Goal: Transaction & Acquisition: Purchase product/service

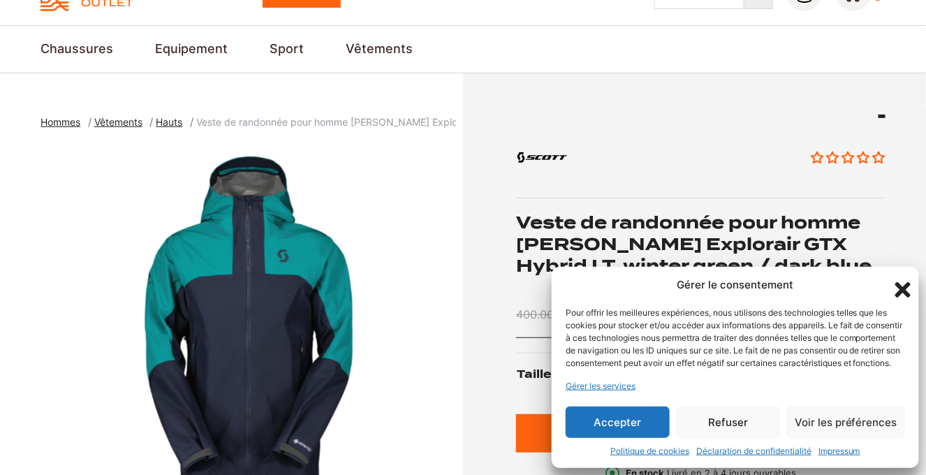
scroll to position [279, 0]
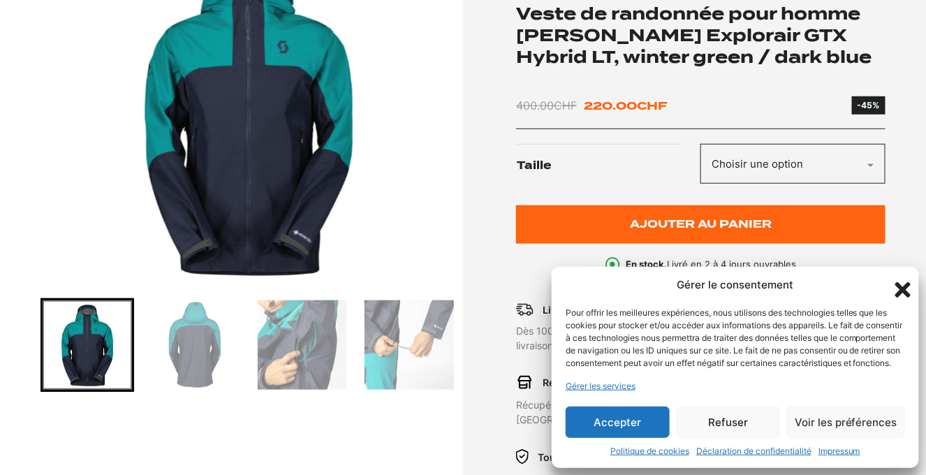
click at [638, 423] on button "Accepter" at bounding box center [618, 422] width 104 height 31
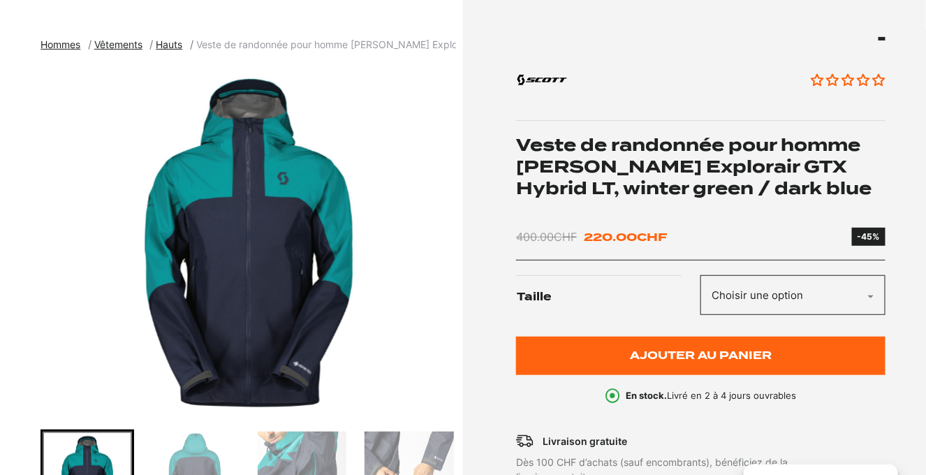
scroll to position [139, 0]
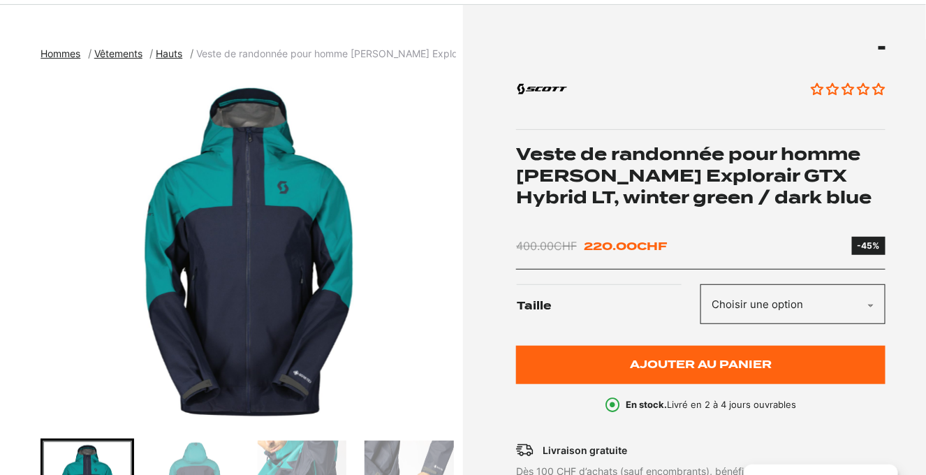
click at [778, 296] on select "Choisir une option M" at bounding box center [793, 304] width 184 height 40
select select "M"
click at [701, 284] on select "Choisir une option M" at bounding box center [793, 304] width 184 height 40
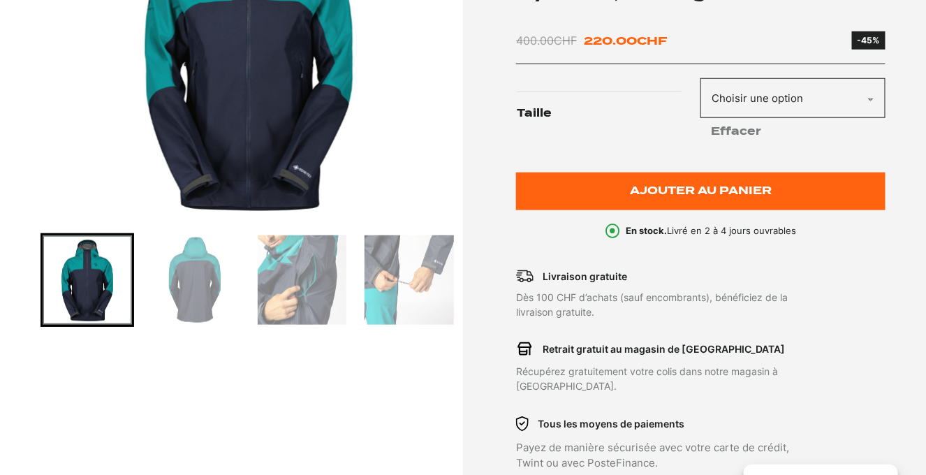
scroll to position [349, 0]
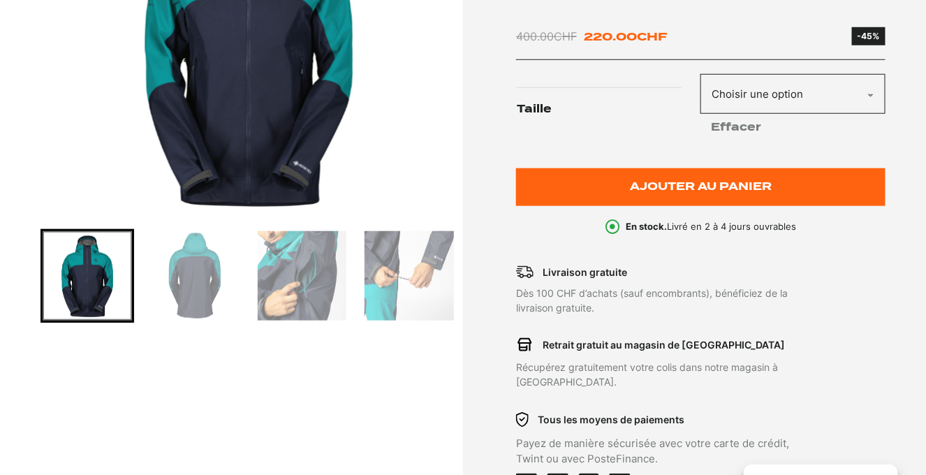
click at [181, 286] on img "Go to slide 2" at bounding box center [194, 275] width 89 height 89
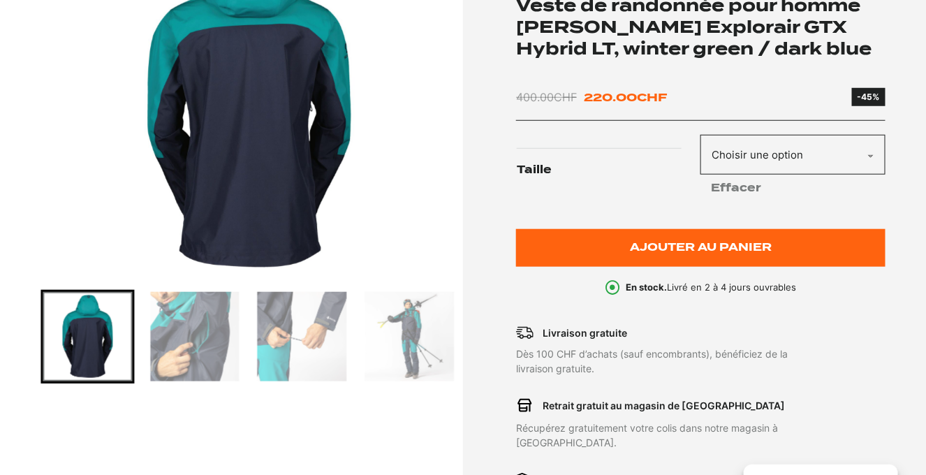
scroll to position [210, 0]
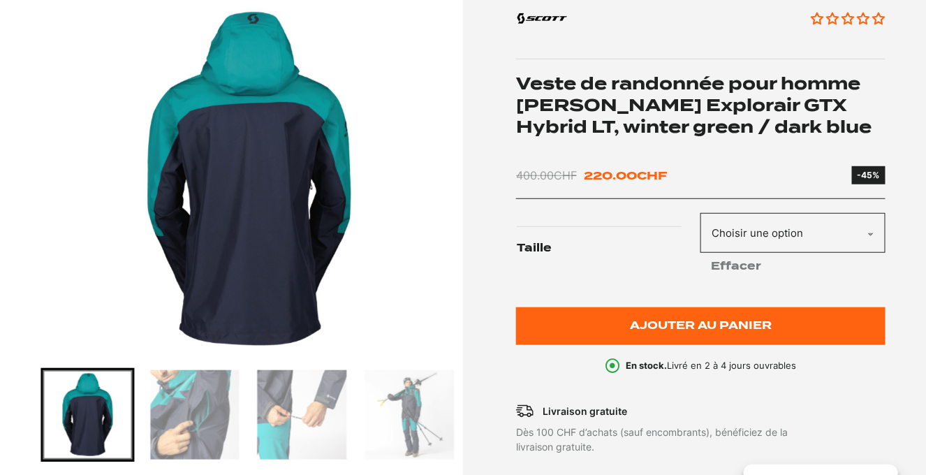
click at [200, 437] on img "Go to slide 3" at bounding box center [194, 414] width 89 height 89
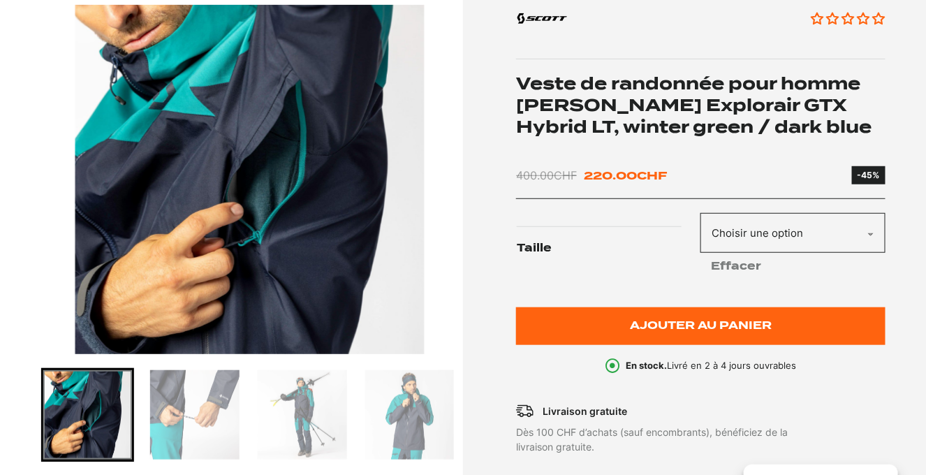
click at [245, 428] on div at bounding box center [249, 415] width 416 height 94
click at [195, 421] on img "Go to slide 4" at bounding box center [194, 414] width 89 height 89
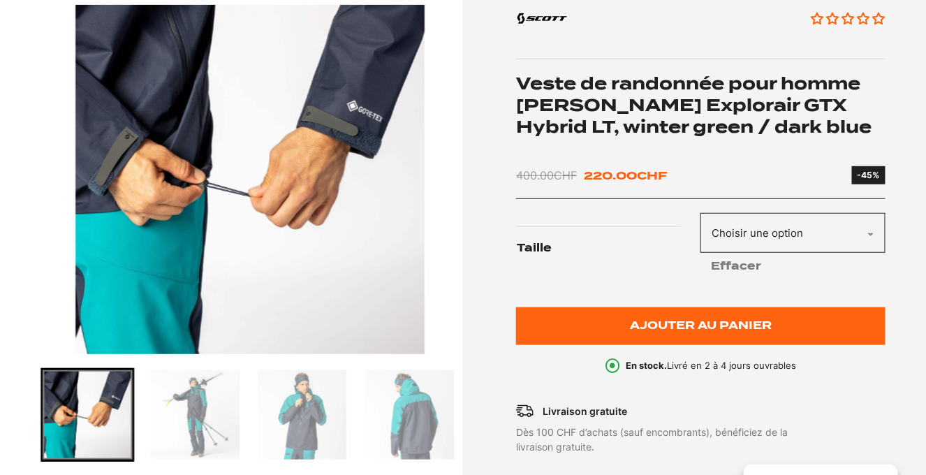
click at [244, 421] on div at bounding box center [249, 415] width 416 height 94
click at [208, 418] on img "Go to slide 5" at bounding box center [194, 414] width 89 height 89
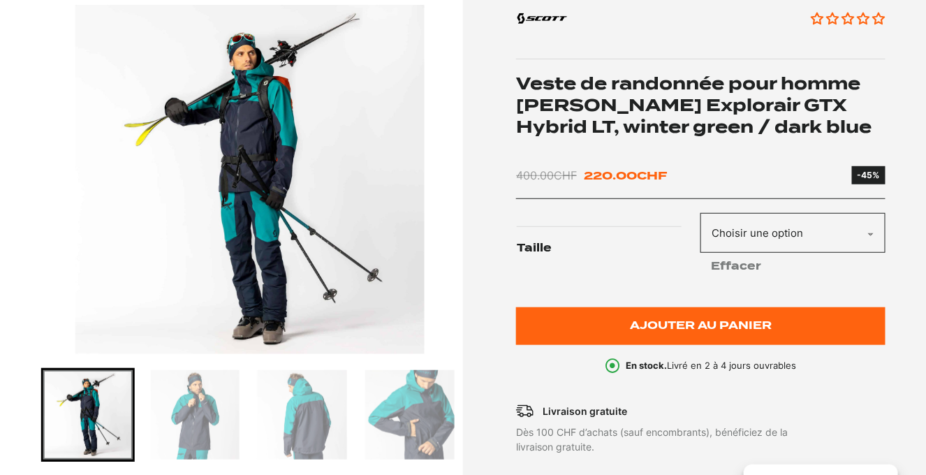
click at [234, 415] on img "Go to slide 6" at bounding box center [194, 414] width 89 height 89
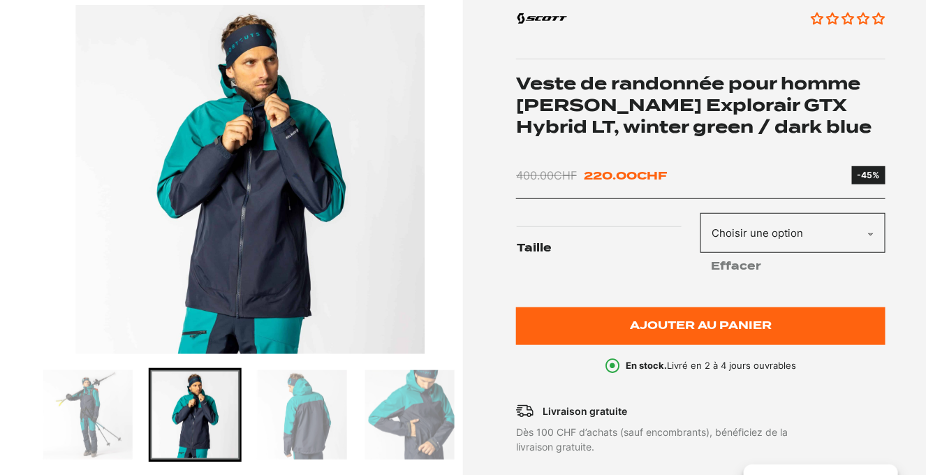
click at [294, 416] on img "Go to slide 7" at bounding box center [302, 414] width 89 height 89
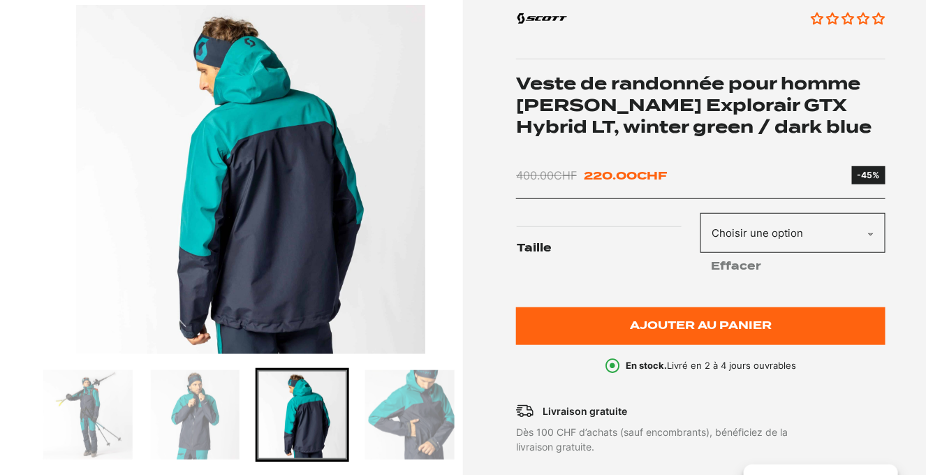
click at [397, 421] on img "Go to slide 8" at bounding box center [409, 414] width 89 height 89
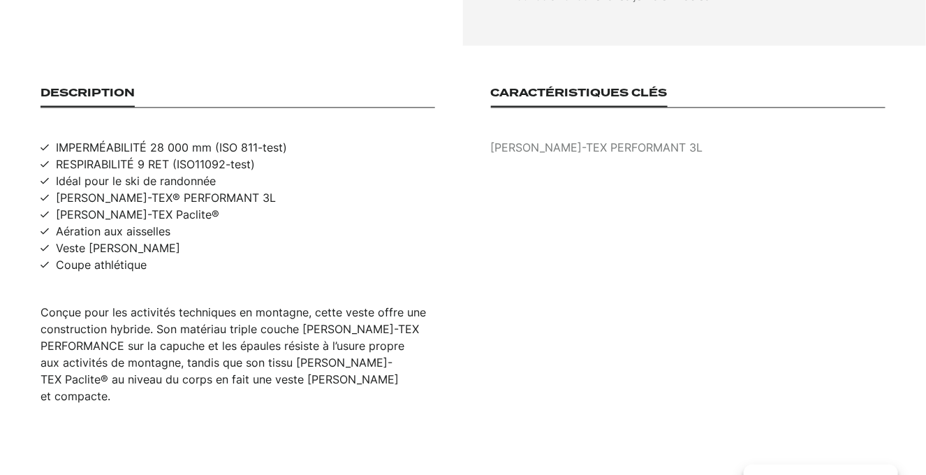
scroll to position [908, 0]
drag, startPoint x: 63, startPoint y: 231, endPoint x: 112, endPoint y: 233, distance: 49.0
click at [112, 233] on span "Aération aux aisselles" at bounding box center [113, 229] width 115 height 17
drag, startPoint x: 74, startPoint y: 249, endPoint x: 119, endPoint y: 249, distance: 45.4
click at [119, 249] on span "Veste légère" at bounding box center [118, 246] width 124 height 17
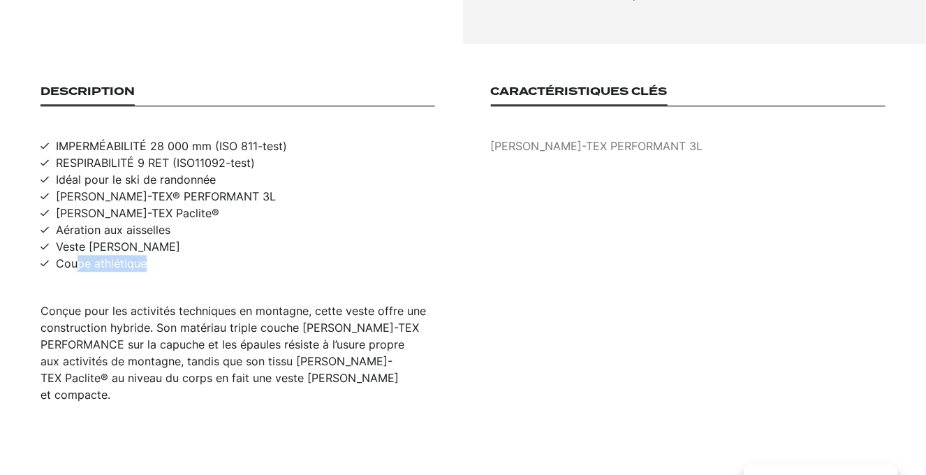
drag, startPoint x: 79, startPoint y: 258, endPoint x: 138, endPoint y: 300, distance: 72.7
click at [182, 275] on div "Description IMPERMÉABILITÉ 28 000 mm (ISO 811-test) RESPIRABILITÉ 9 RET (ISO110…" at bounding box center [238, 244] width 395 height 318
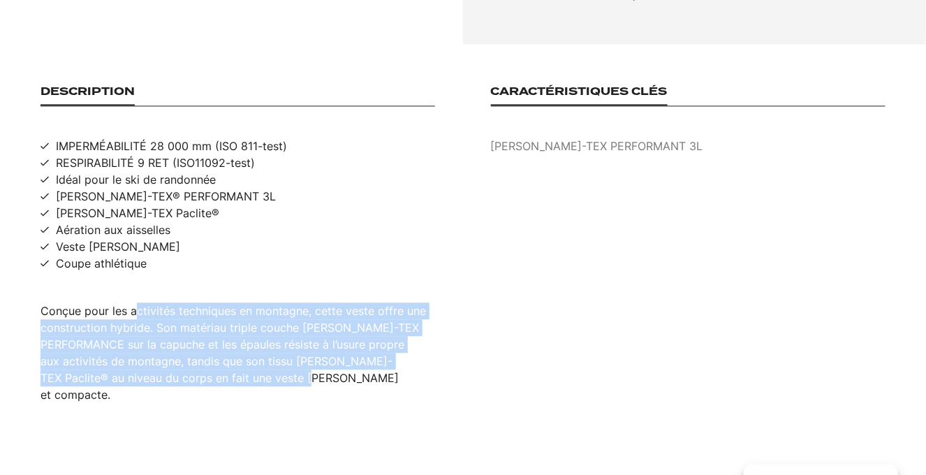
drag, startPoint x: 147, startPoint y: 312, endPoint x: 362, endPoint y: 394, distance: 229.5
click at [361, 393] on section "Description IMPERMÉABILITÉ 28 000 mm (ISO 811-test) RESPIRABILITÉ 9 RET (ISO110…" at bounding box center [463, 244] width 926 height 400
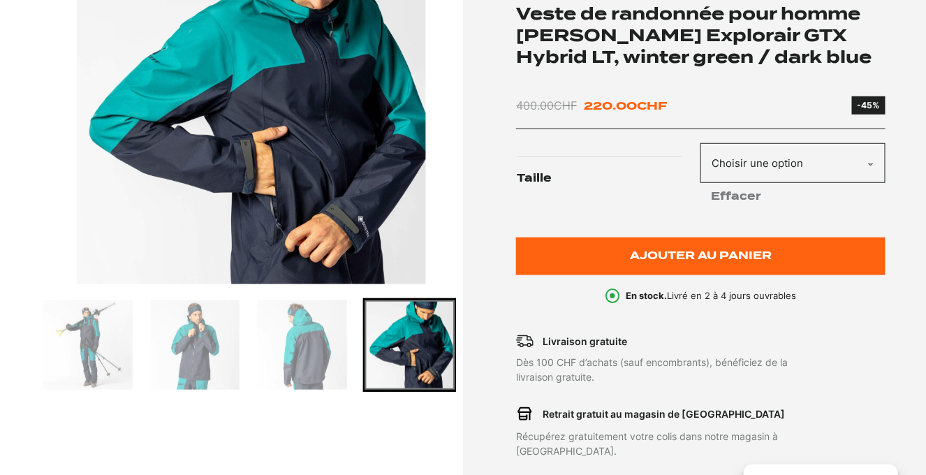
scroll to position [210, 0]
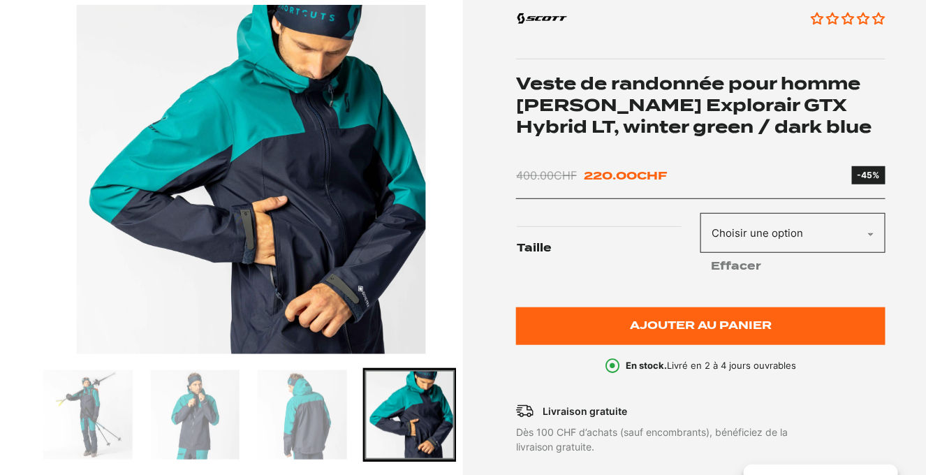
click at [297, 413] on img "Go to slide 7" at bounding box center [302, 414] width 89 height 89
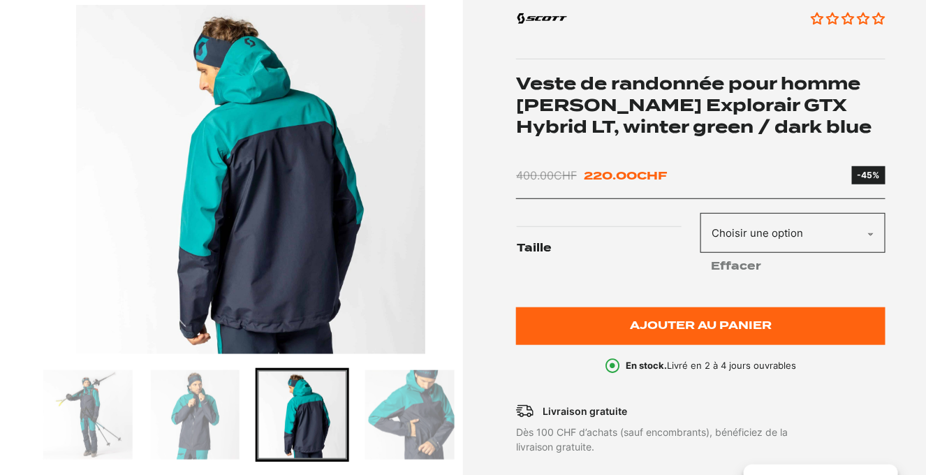
click at [193, 405] on img "Go to slide 6" at bounding box center [194, 414] width 89 height 89
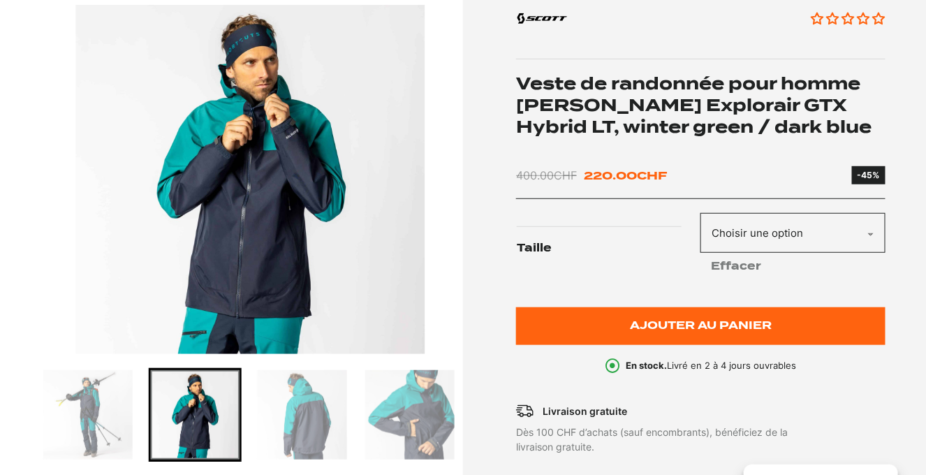
click at [100, 400] on img "Go to slide 5" at bounding box center [87, 414] width 89 height 89
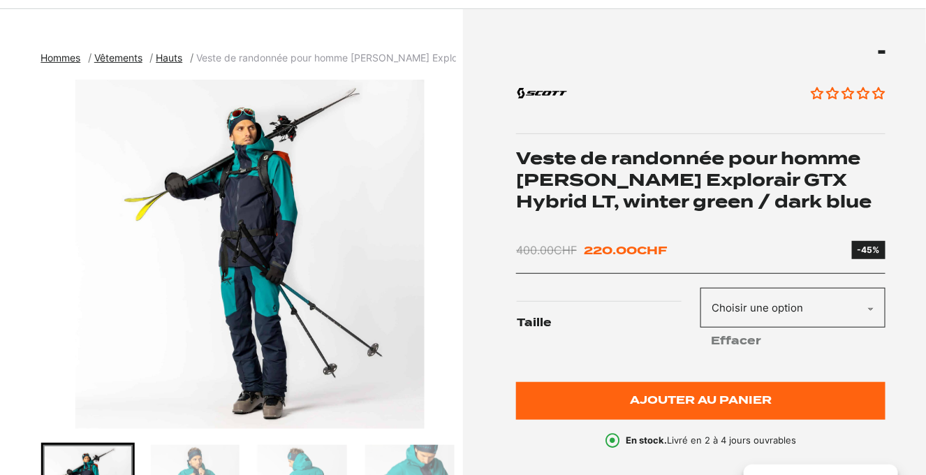
scroll to position [69, 0]
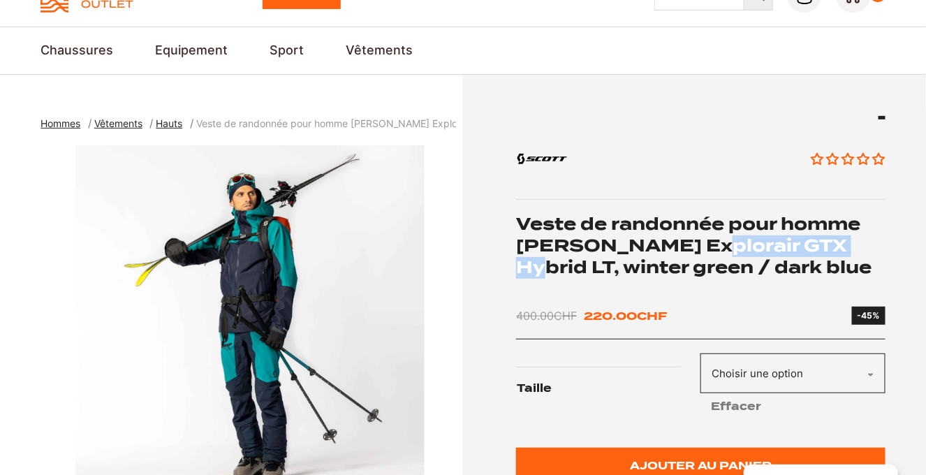
drag, startPoint x: 678, startPoint y: 243, endPoint x: 837, endPoint y: 243, distance: 158.6
click at [837, 243] on h1 "Veste de randonnée pour homme Scott Explorair GTX Hybrid LT, winter green / dar…" at bounding box center [700, 246] width 369 height 65
copy h1 "GTX Hybrid LT,"
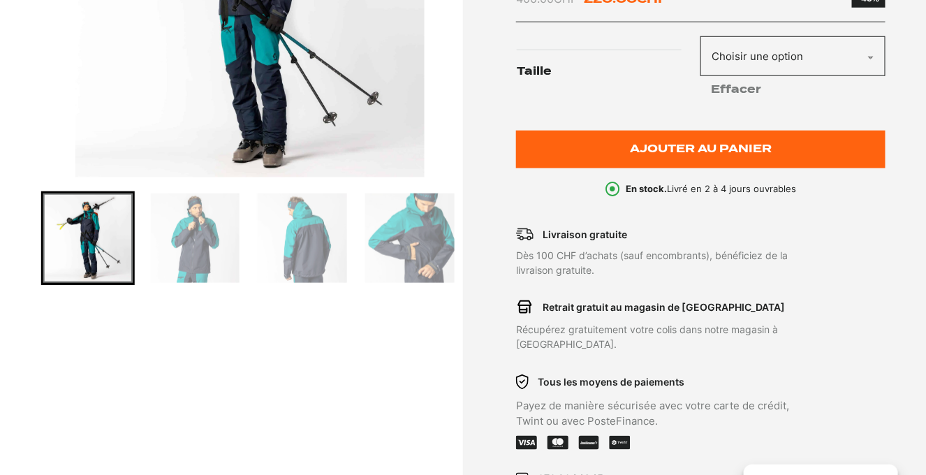
scroll to position [418, 0]
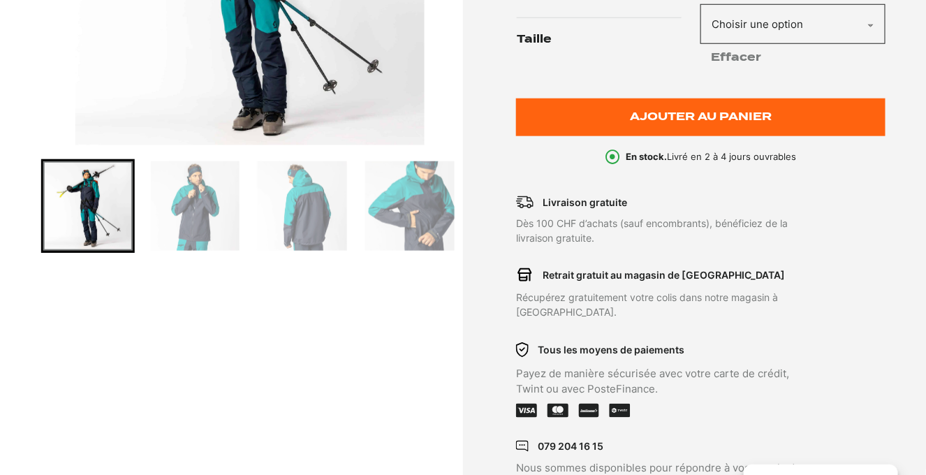
click at [185, 214] on img "Go to slide 6" at bounding box center [194, 205] width 89 height 89
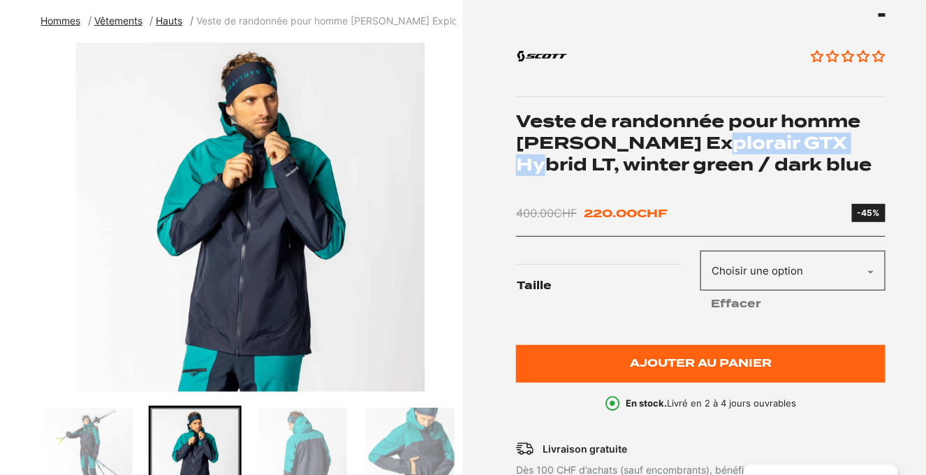
scroll to position [279, 0]
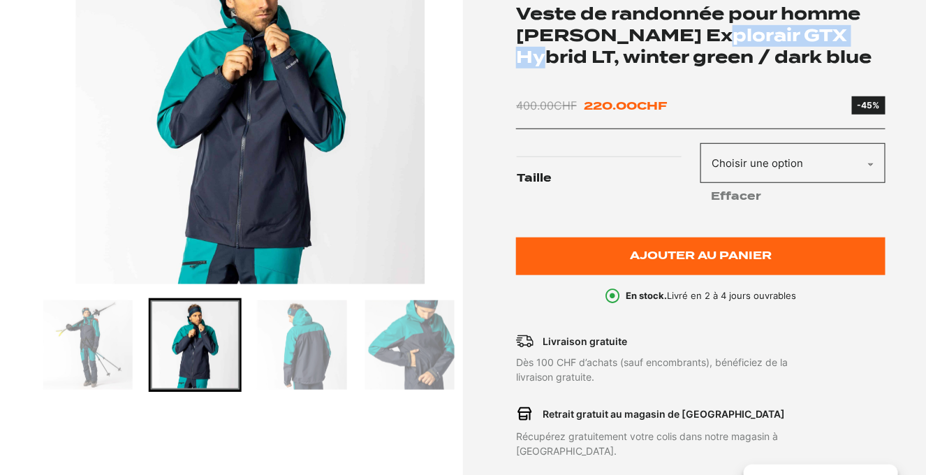
click at [282, 333] on img "Go to slide 7" at bounding box center [302, 344] width 89 height 89
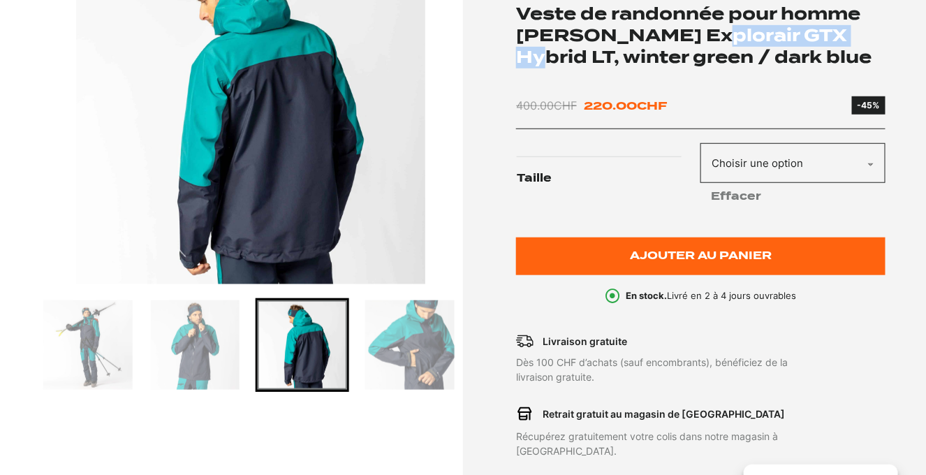
click at [434, 346] on img "Go to slide 8" at bounding box center [409, 344] width 89 height 89
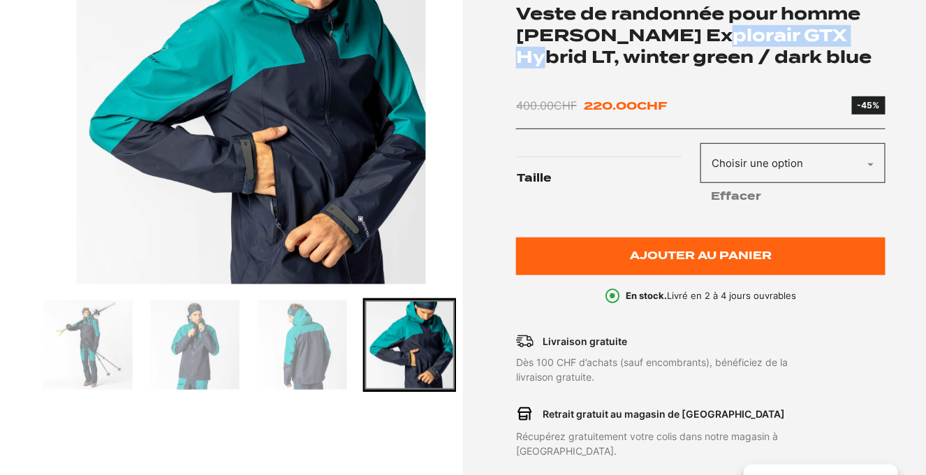
click at [90, 353] on img "Go to slide 5" at bounding box center [87, 344] width 89 height 89
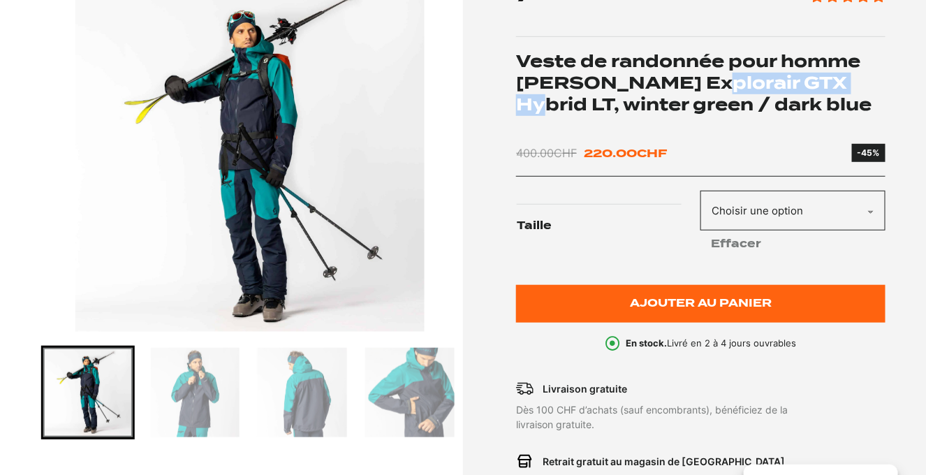
scroll to position [210, 0]
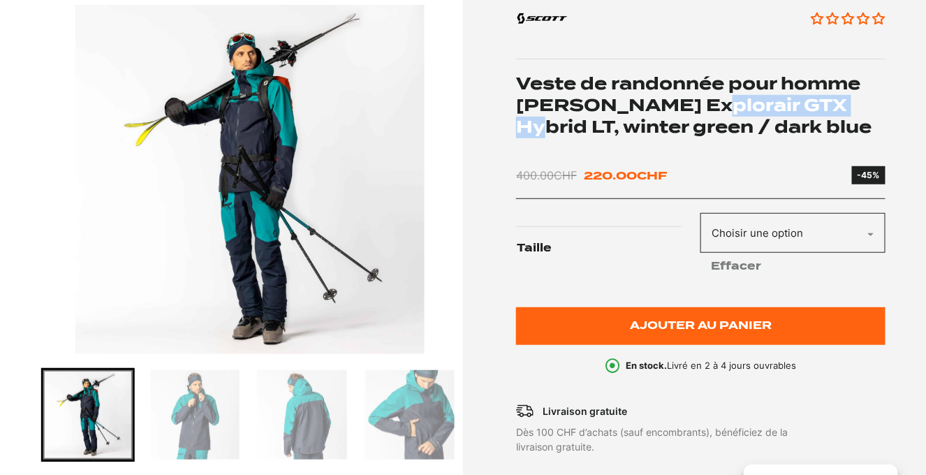
click at [206, 416] on img "Go to slide 6" at bounding box center [194, 414] width 89 height 89
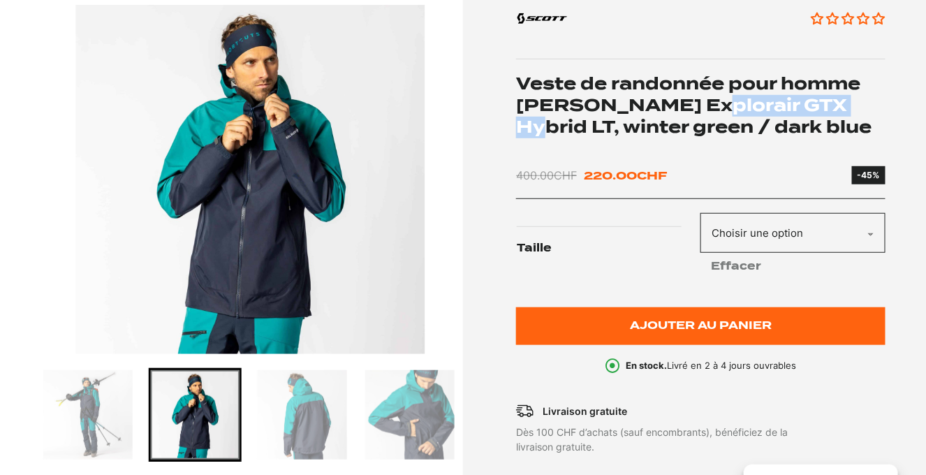
click at [268, 419] on img "Go to slide 7" at bounding box center [302, 414] width 89 height 89
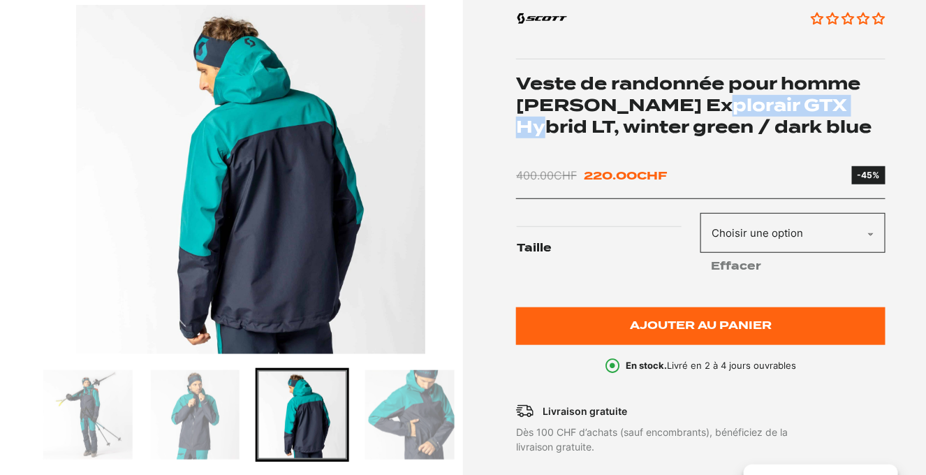
click at [404, 429] on img "Go to slide 8" at bounding box center [409, 414] width 89 height 89
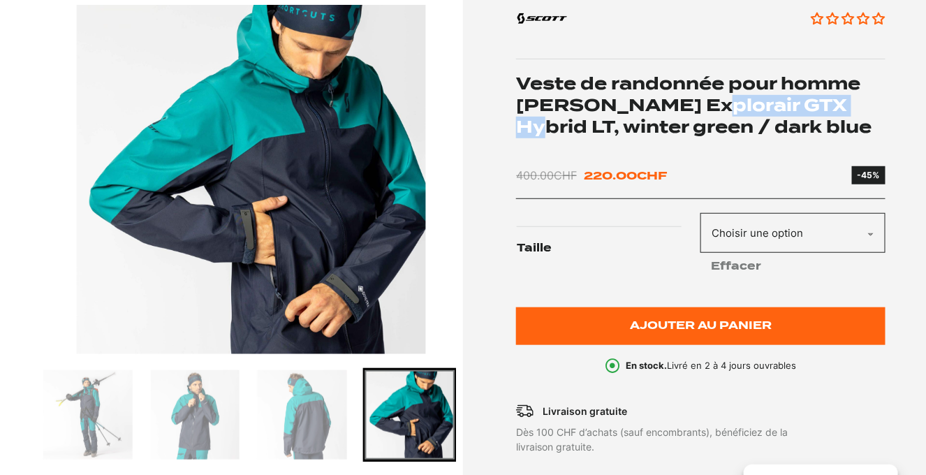
drag, startPoint x: 699, startPoint y: 328, endPoint x: 701, endPoint y: 367, distance: 39.9
click at [701, 367] on div "Aucun avis Veste de randonnée pour homme Scott Explorair GTX Hybrid LT, winter …" at bounding box center [700, 174] width 369 height 397
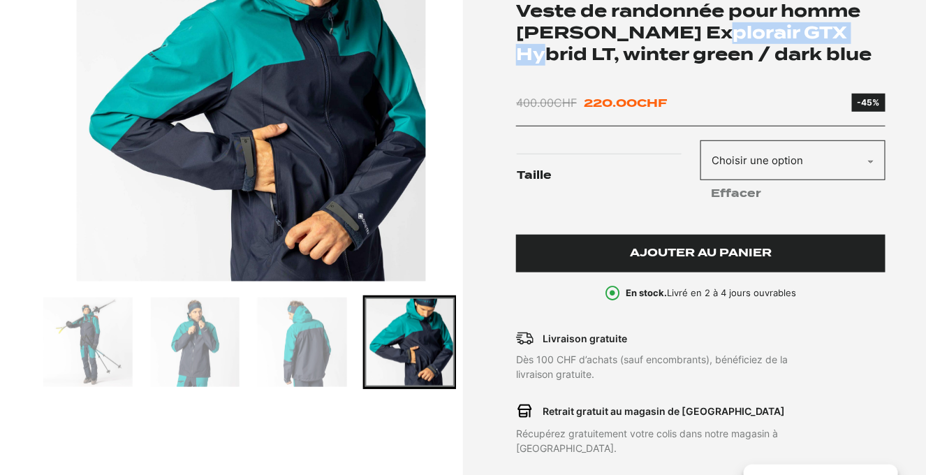
scroll to position [279, 0]
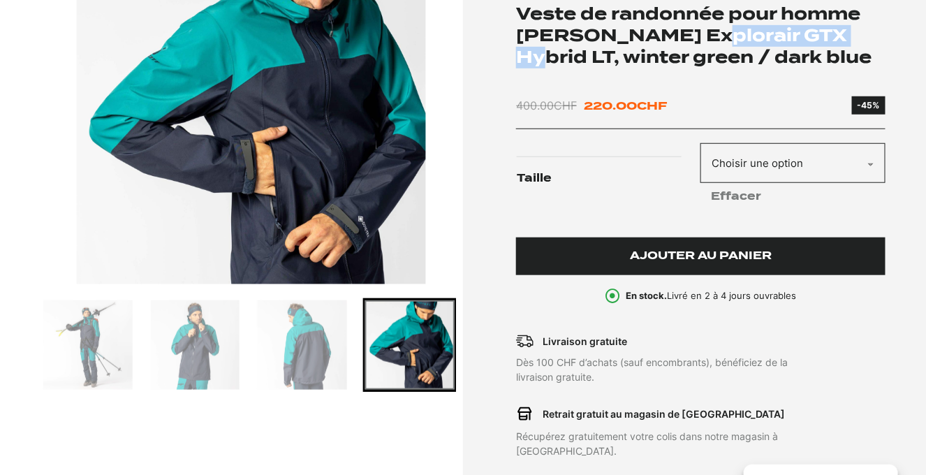
click at [694, 253] on span "Ajouter au panier" at bounding box center [701, 256] width 142 height 12
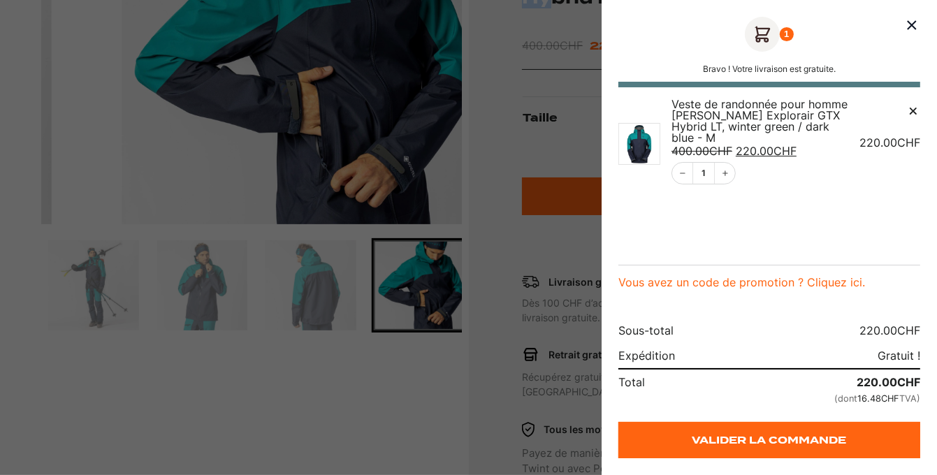
scroll to position [349, 0]
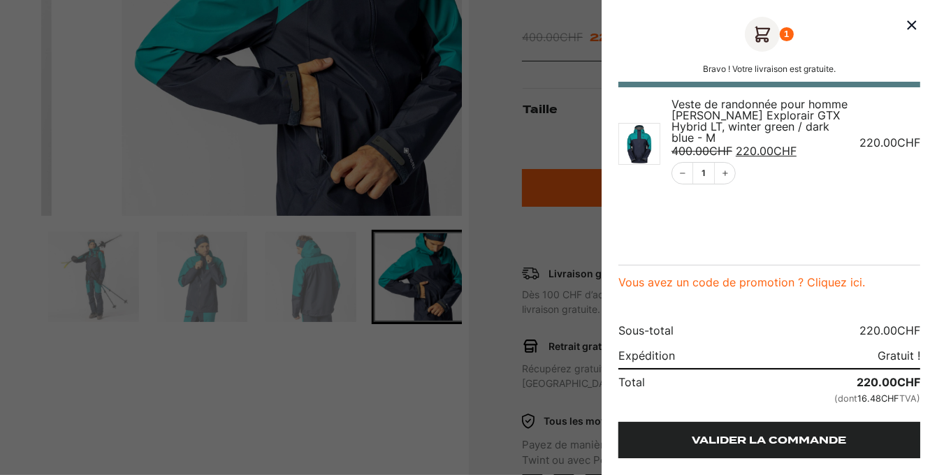
click at [757, 444] on link "Valider la commande" at bounding box center [769, 440] width 302 height 36
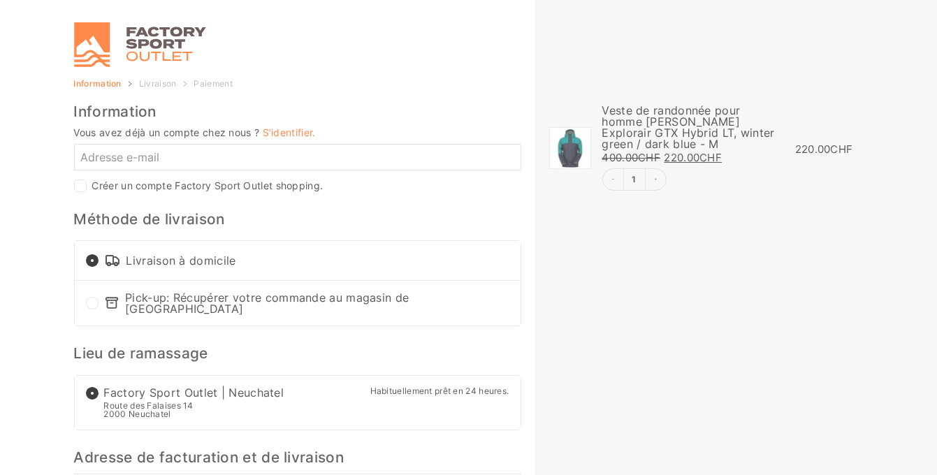
select select "NE"
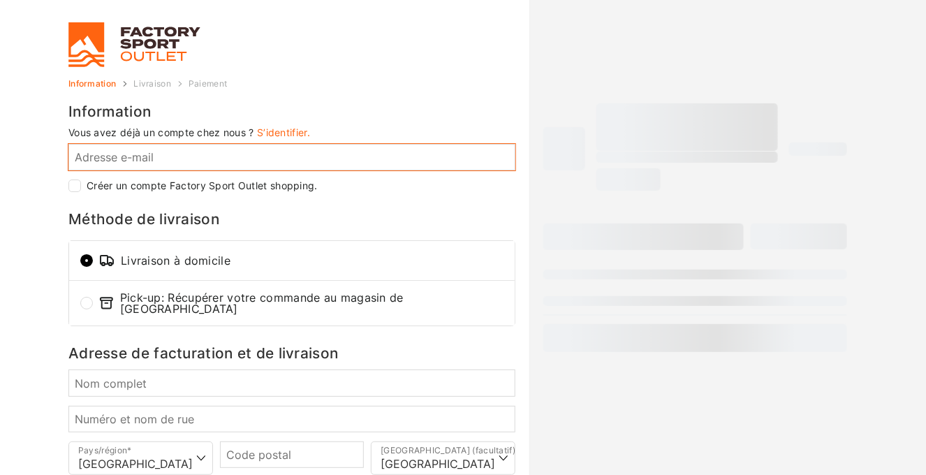
click at [217, 157] on input "Adresse e-mail *" at bounding box center [291, 157] width 447 height 27
type input "jesus.pirla@gmail.com"
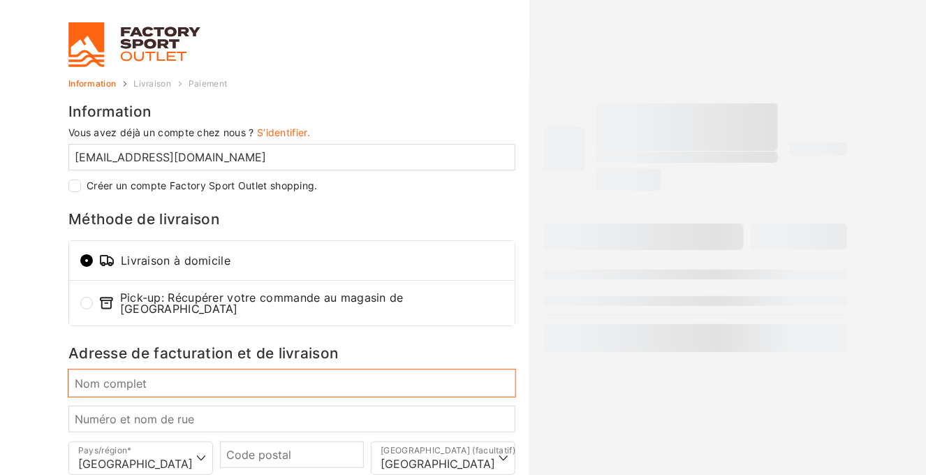
type input "Jesus Pirla Montull"
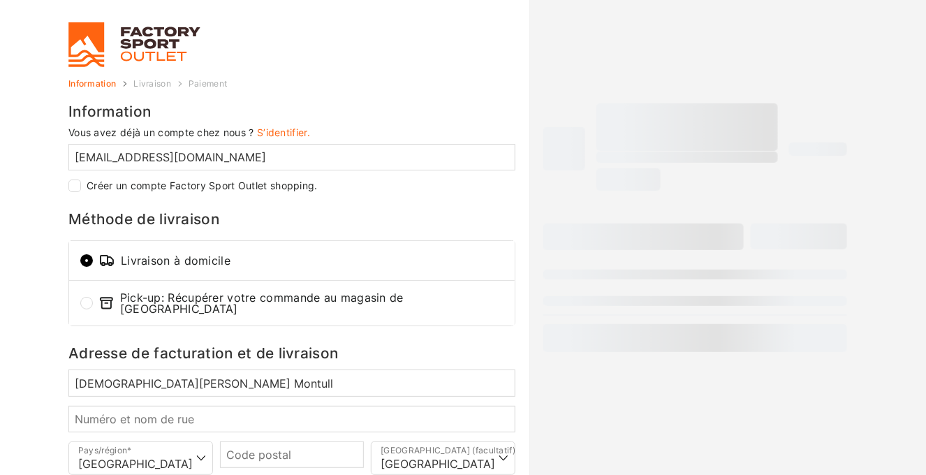
type input "22234"
type input "Ballobar"
type input "+34617268681"
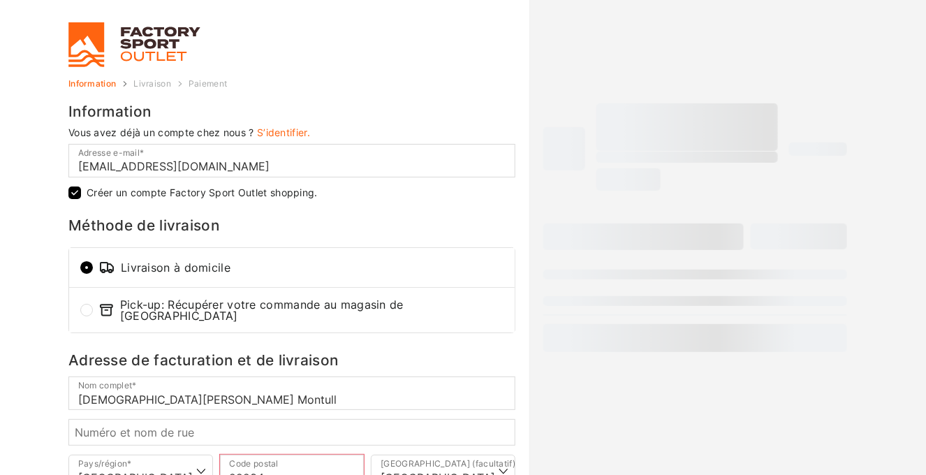
click at [71, 191] on input "Créer un compte Factory Sport Outlet shopping." at bounding box center [74, 193] width 13 height 13
checkbox input "false"
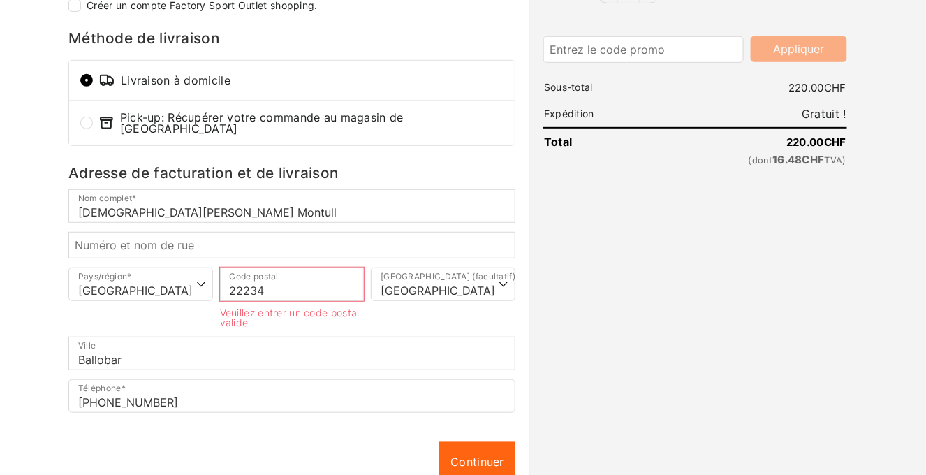
scroll to position [210, 0]
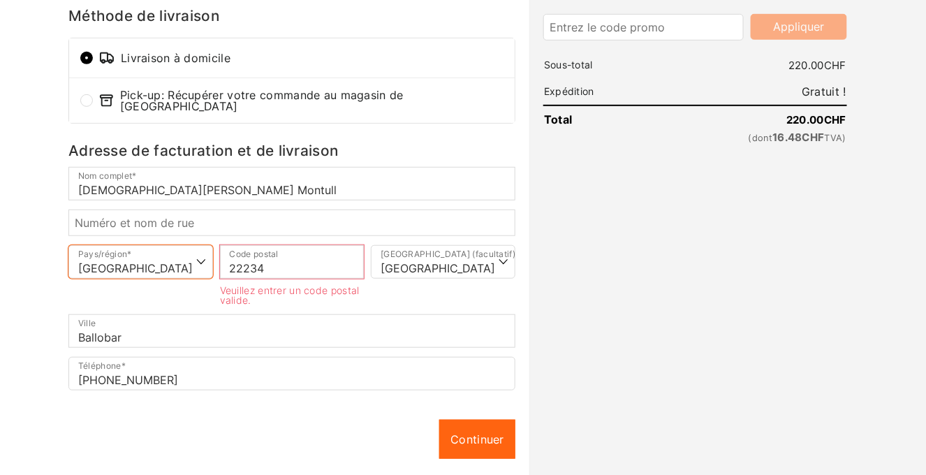
click at [193, 258] on select "Sélectionner un pays/région… Allemagne Autriche France Italie Suisse *" at bounding box center [140, 262] width 145 height 34
select select
click at [68, 245] on select "Sélectionner un pays/région… Allemagne Autriche France Italie Suisse *" at bounding box center [140, 262] width 145 height 34
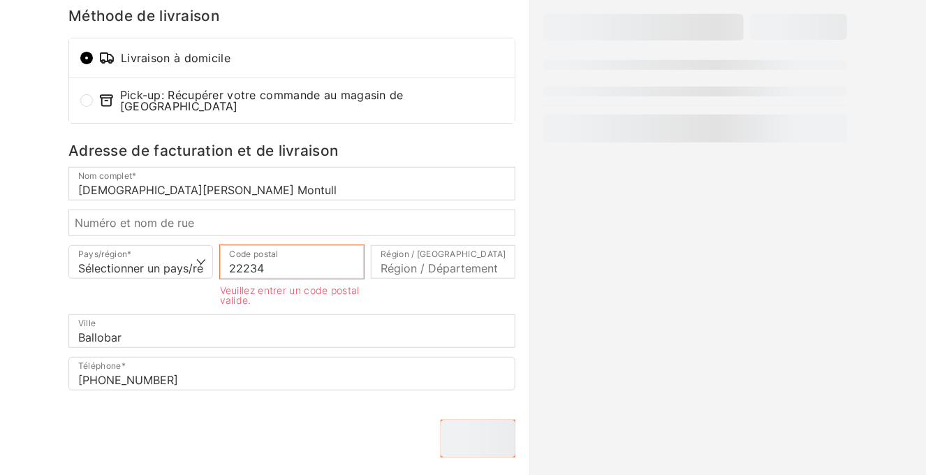
drag, startPoint x: 289, startPoint y: 258, endPoint x: 194, endPoint y: 251, distance: 95.2
click at [194, 251] on div "Pays/région * Sélectionner un pays/région… Allemagne Autriche France Italie Sui…" at bounding box center [292, 279] width 454 height 69
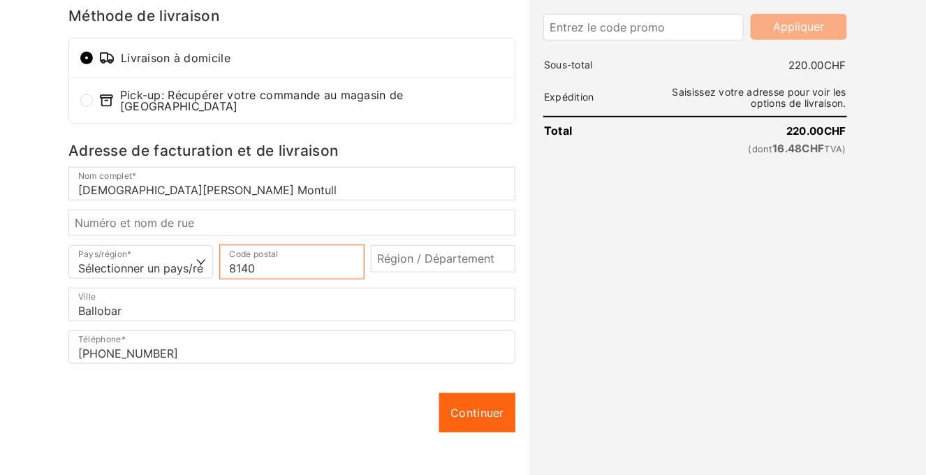
type input "8140"
click at [418, 251] on input "Région / Département *" at bounding box center [443, 258] width 145 height 27
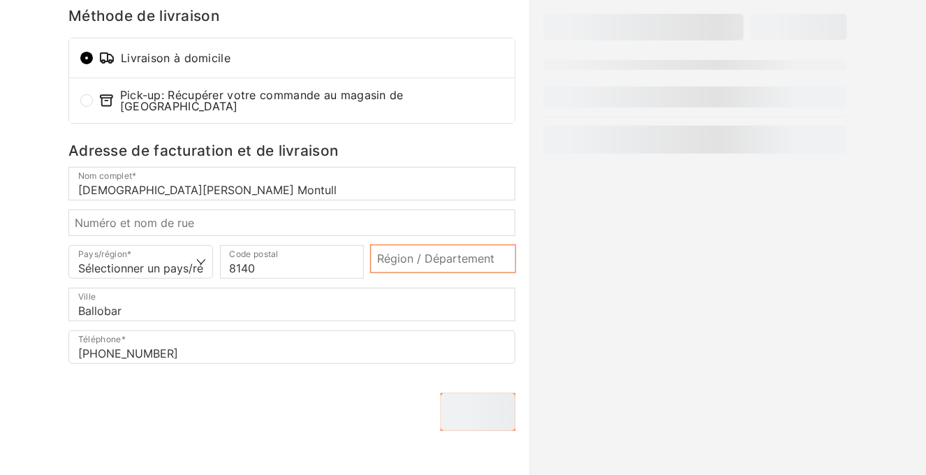
type input "Europe"
click at [369, 254] on p "Région / Département * Europe" at bounding box center [443, 262] width 152 height 34
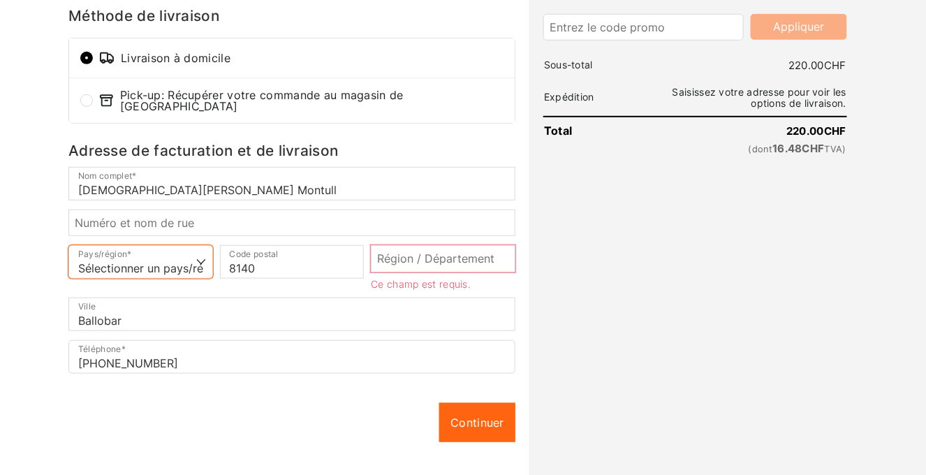
click at [198, 256] on select "Sélectionner un pays/région… Allemagne Autriche France Italie Suisse *" at bounding box center [140, 262] width 145 height 34
click at [24, 265] on html "Gérer le consentement Pour offrir les meilleures expériences, nous utilisons de…" at bounding box center [463, 27] width 926 height 475
click at [425, 251] on input "Région / Département *" at bounding box center [443, 258] width 145 height 27
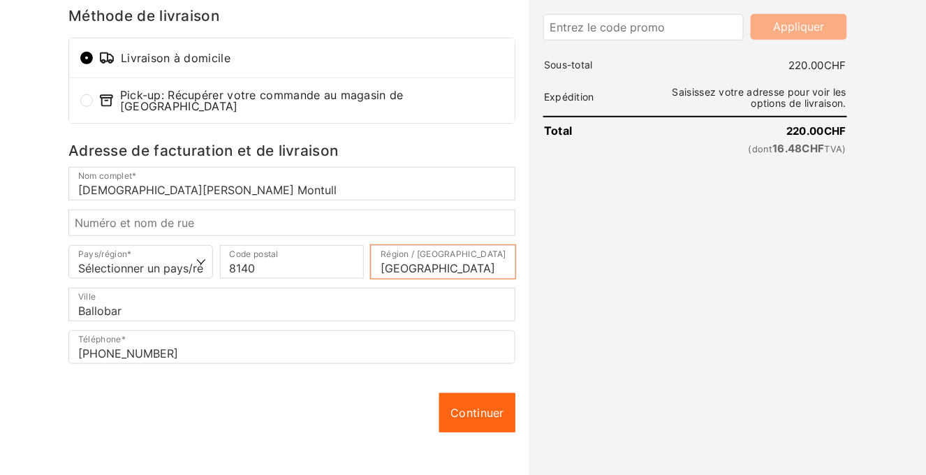
type input "Luxembourg"
click at [344, 418] on div "Continuer Continuer" at bounding box center [291, 412] width 447 height 39
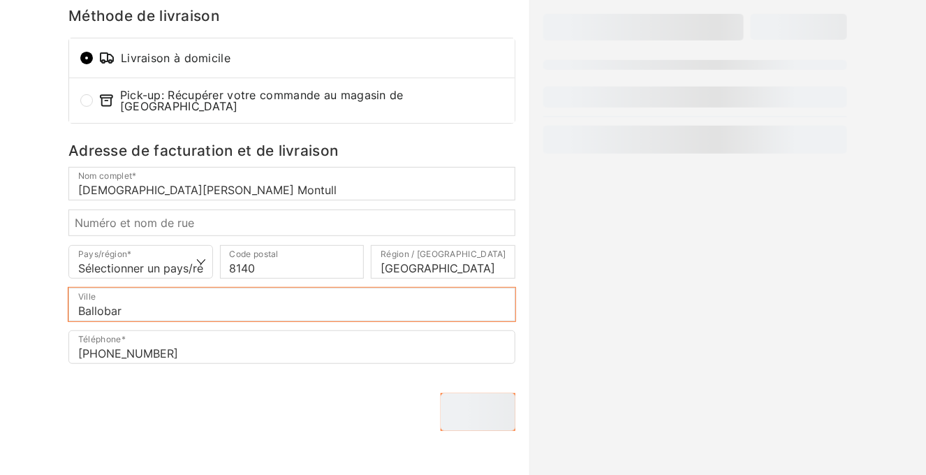
drag, startPoint x: 102, startPoint y: 304, endPoint x: 73, endPoint y: 302, distance: 29.4
click at [73, 302] on input "Ballobar" at bounding box center [291, 305] width 447 height 34
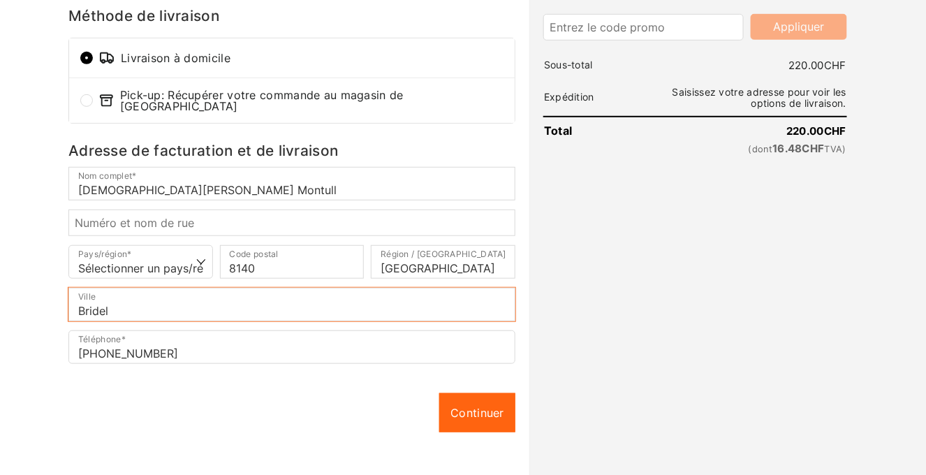
type input "Bridel"
click at [384, 398] on div "Continuer Continuer" at bounding box center [291, 412] width 447 height 39
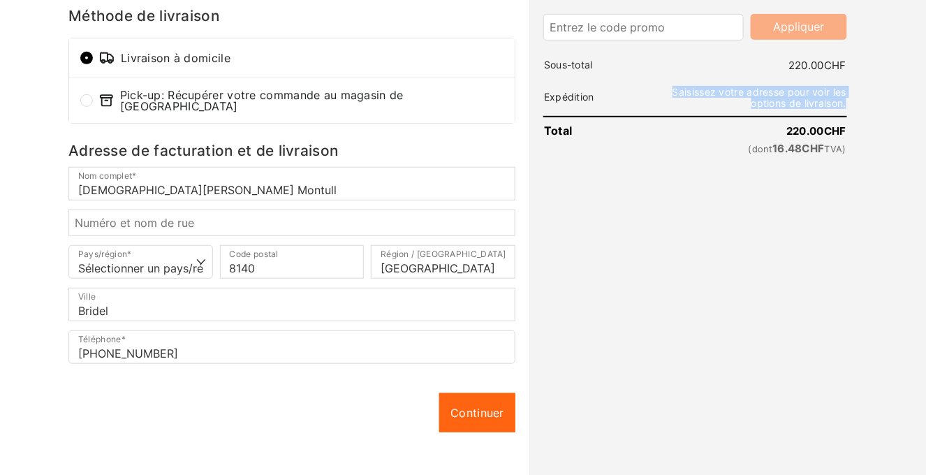
drag, startPoint x: 672, startPoint y: 91, endPoint x: 847, endPoint y: 103, distance: 175.1
click at [847, 103] on span "Saisissez votre adresse pour voir les options de livraison." at bounding box center [760, 97] width 174 height 23
copy span "Saisissez votre adresse pour voir les options de livraison."
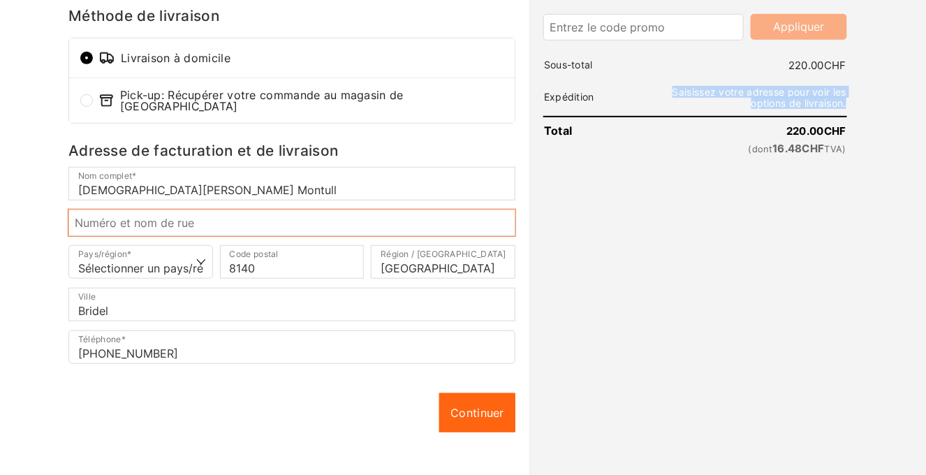
click at [168, 220] on input "Numéro et nom de rue *" at bounding box center [291, 223] width 447 height 27
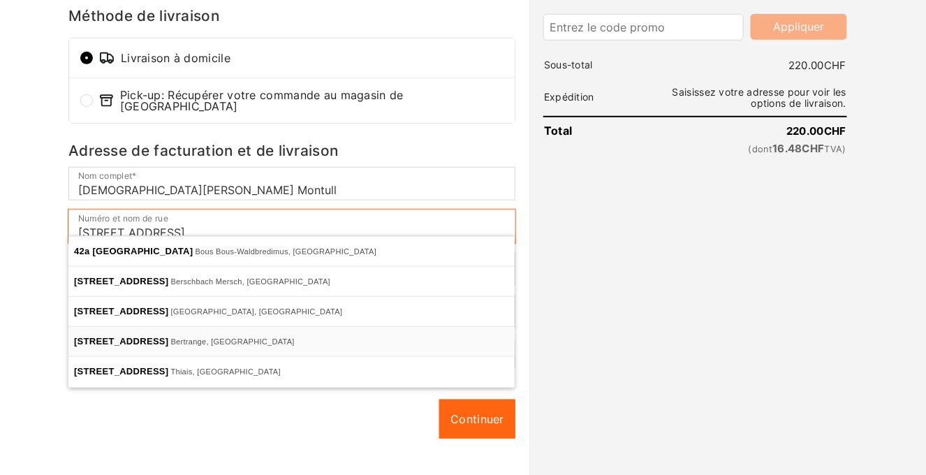
scroll to position [254, 0]
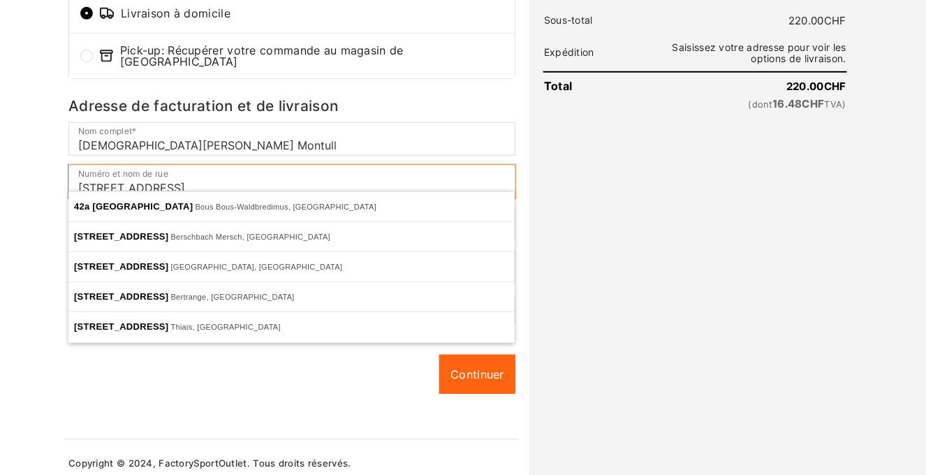
type input "42A Rue de Luxembourg"
click at [266, 379] on div "Continuer Continuer" at bounding box center [291, 374] width 447 height 39
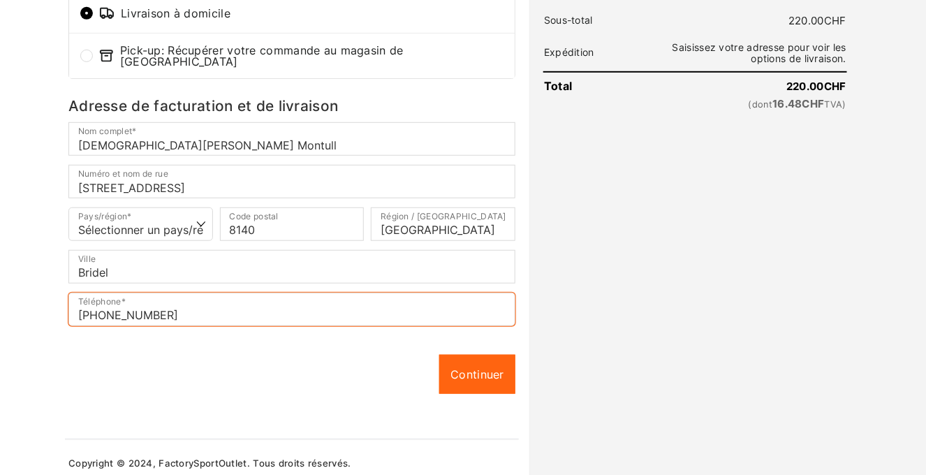
drag, startPoint x: 183, startPoint y: 307, endPoint x: 85, endPoint y: 309, distance: 98.5
click at [85, 309] on input "+34617268681" at bounding box center [291, 310] width 447 height 34
type input "+352621592576"
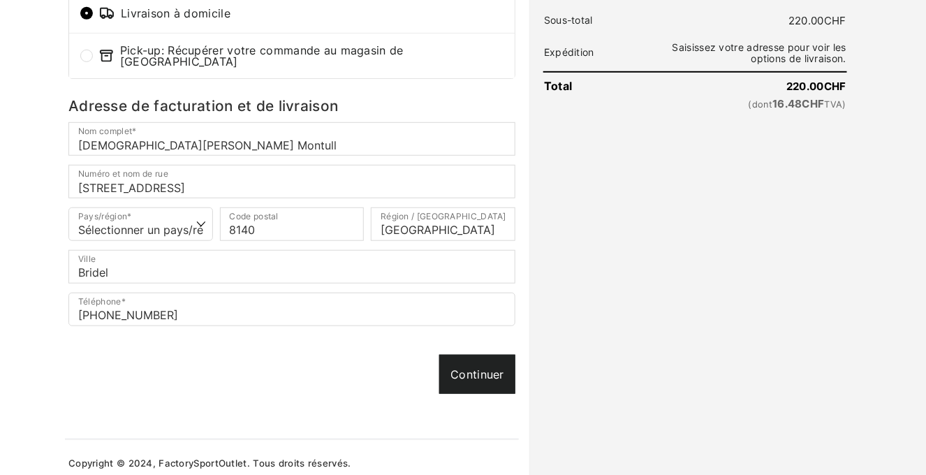
click at [464, 360] on link "Continuer" at bounding box center [477, 374] width 76 height 39
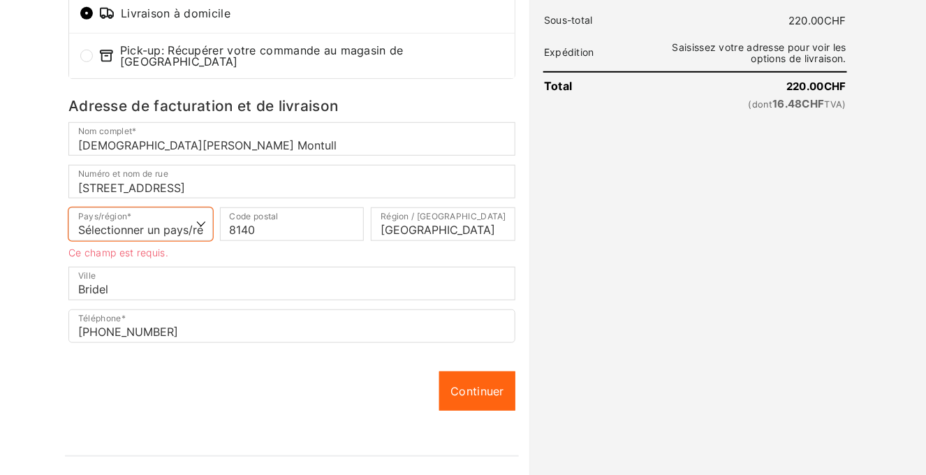
click at [197, 212] on select "Sélectionner un pays/région… Allemagne Autriche France Italie Suisse *" at bounding box center [140, 224] width 145 height 34
select select "DE"
click at [68, 207] on select "Sélectionner un pays/région… Allemagne Autriche France Italie Suisse *" at bounding box center [140, 224] width 145 height 34
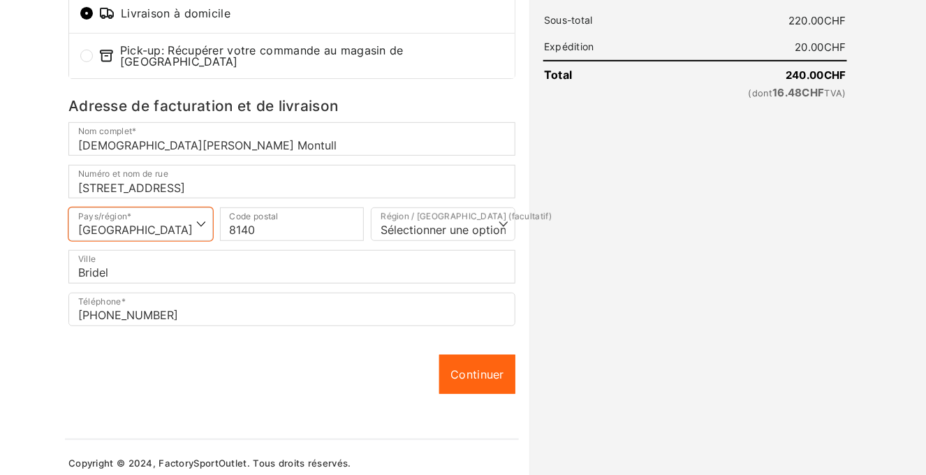
click at [198, 213] on select "Sélectionner un pays/région… Allemagne Autriche France Italie Suisse *" at bounding box center [140, 224] width 145 height 34
click at [206, 216] on select "Sélectionner un pays/région… Allemagne Autriche France Italie Suisse *" at bounding box center [140, 224] width 145 height 34
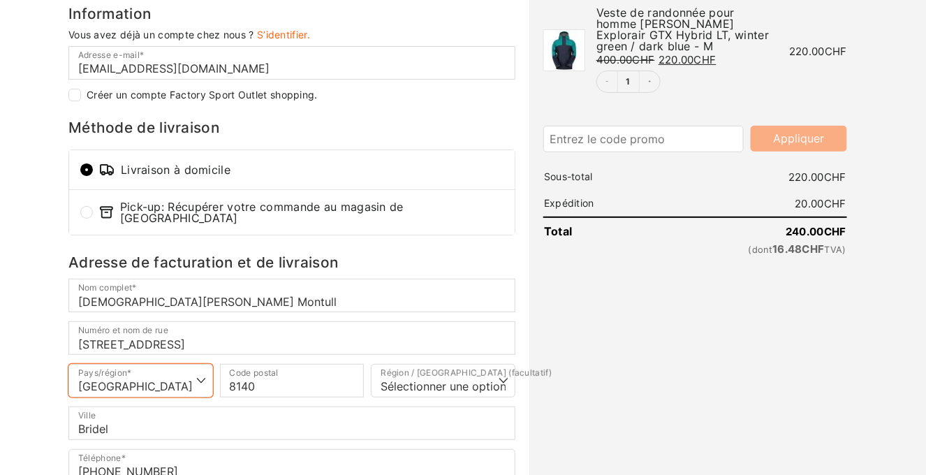
scroll to position [210, 0]
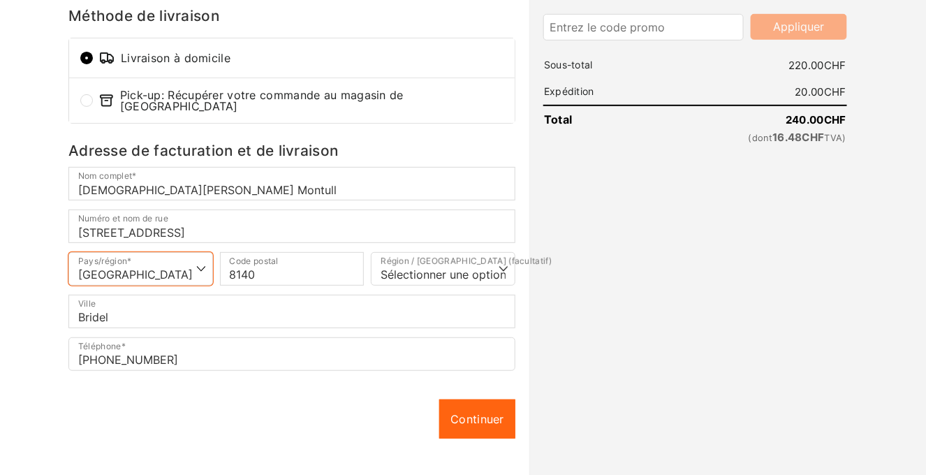
click at [204, 261] on select "Sélectionner un pays/région… Allemagne Autriche France Italie Suisse *" at bounding box center [140, 269] width 145 height 34
select select
click at [68, 252] on select "Sélectionner un pays/région… Allemagne Autriche France Italie Suisse *" at bounding box center [140, 269] width 145 height 34
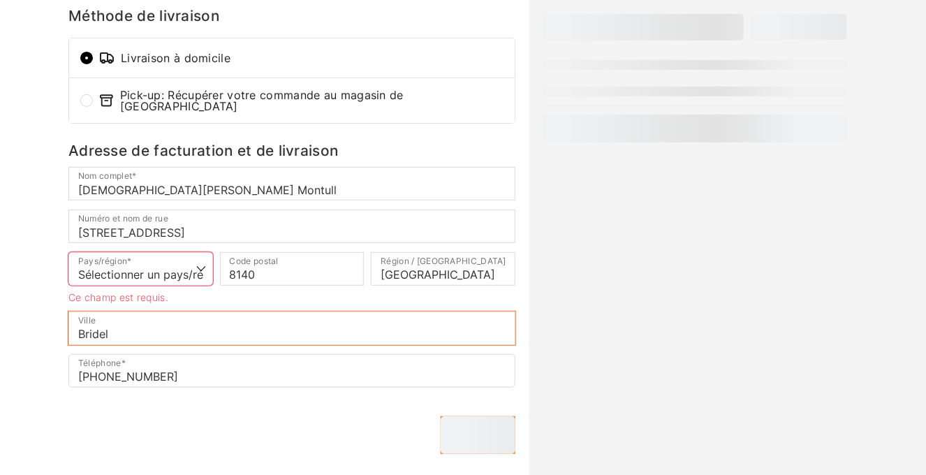
click at [320, 324] on input "Bridel" at bounding box center [291, 329] width 447 height 34
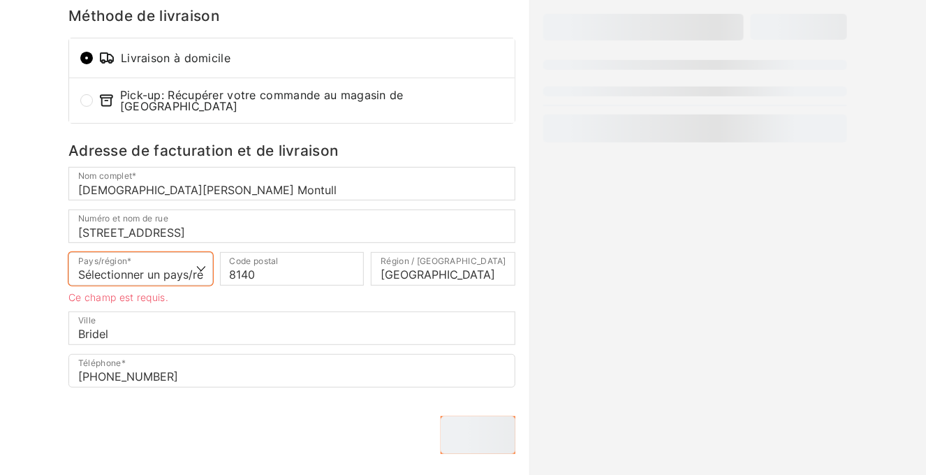
click at [154, 259] on select "Sélectionner un pays/région… Allemagne Autriche France Italie Suisse *" at bounding box center [140, 269] width 145 height 34
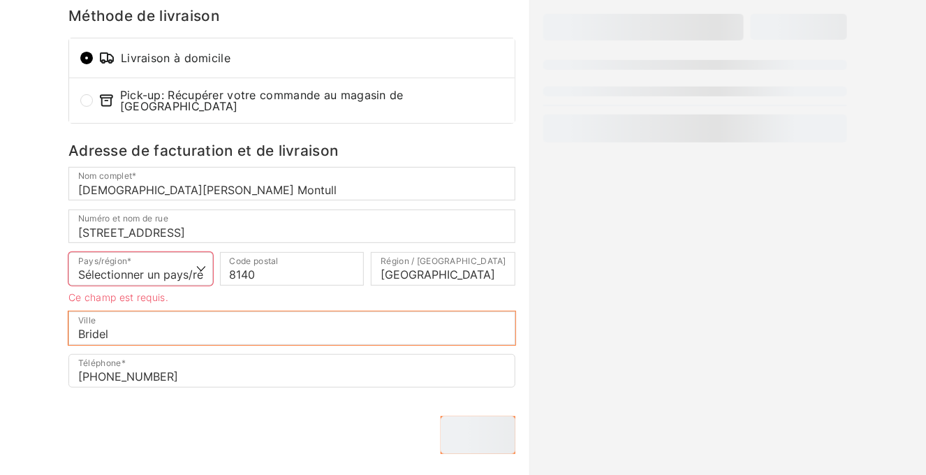
click at [322, 322] on input "Bridel" at bounding box center [291, 329] width 447 height 34
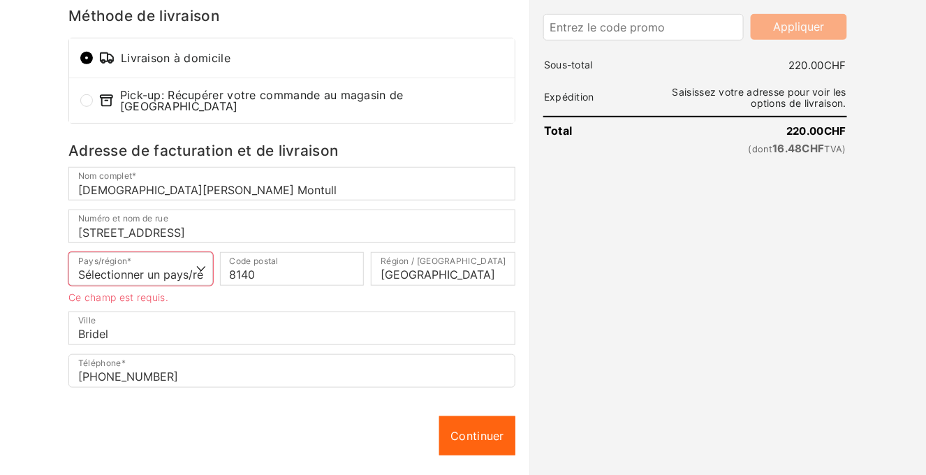
click at [425, 393] on div "Information Vous avez déjà un compte chez nous ? S’identifier. Adresse e-mail *…" at bounding box center [291, 197] width 447 height 605
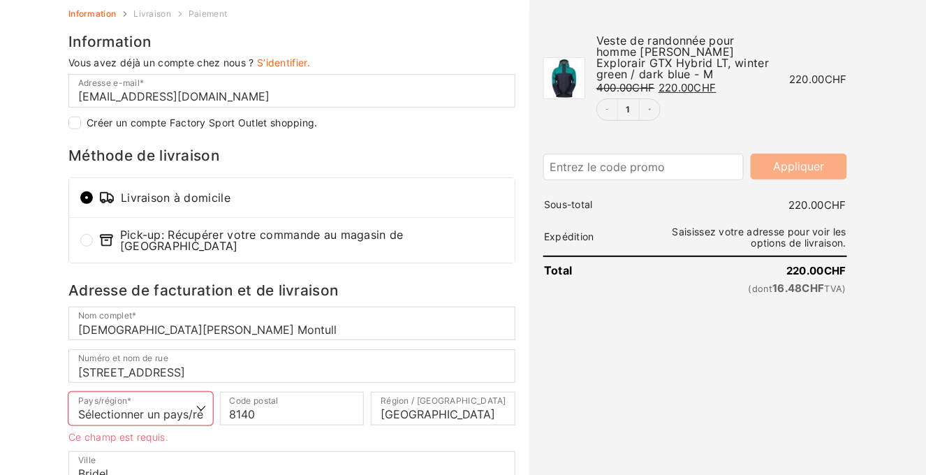
scroll to position [69, 0]
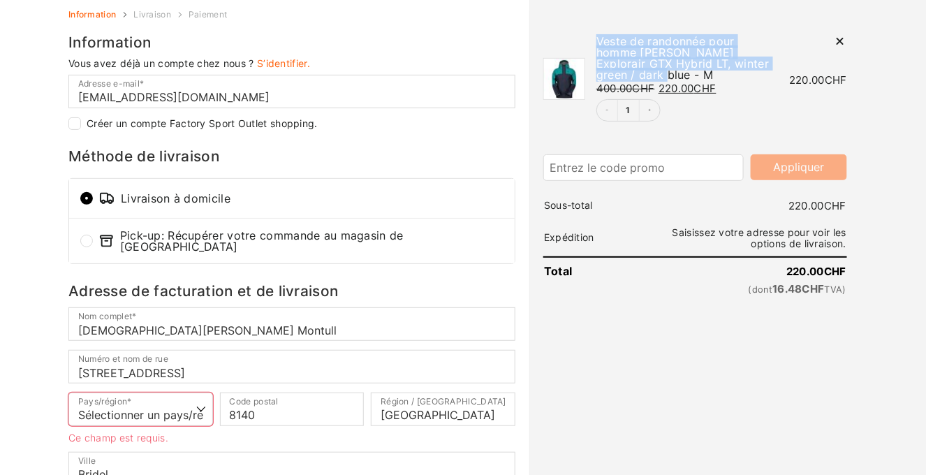
drag, startPoint x: 628, startPoint y: 71, endPoint x: 601, endPoint y: 37, distance: 43.2
click at [596, 37] on th "Veste de randonnée pour homme Scott Explorair GTX Hybrid LT, winter green / dar…" at bounding box center [681, 79] width 193 height 110
copy span "Veste de randonnée pour homme [PERSON_NAME] Explorair GTX Hybrid LT, winter gre…"
click at [84, 237] on input "Pick-up: Récupérer votre commande au magasin de Neuchatel" at bounding box center [86, 241] width 13 height 13
radio input "true"
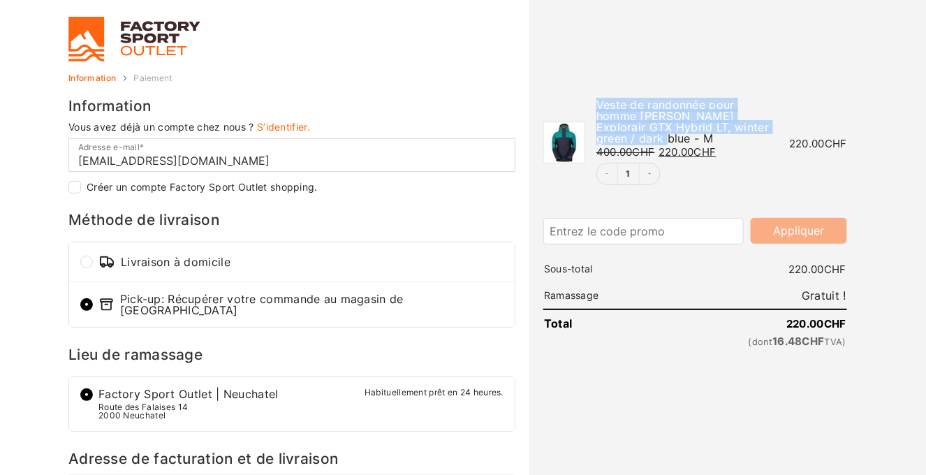
scroll to position [0, 0]
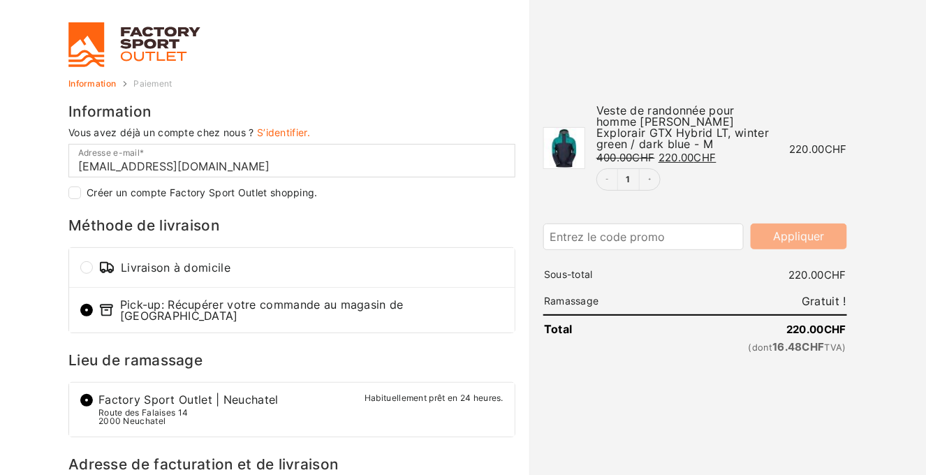
click at [35, 205] on body "Gérer le consentement Pour offrir les meilleures expériences, nous utilisons de…" at bounding box center [463, 237] width 926 height 475
click at [89, 268] on input "Livraison à domicile" at bounding box center [86, 267] width 13 height 13
radio input "true"
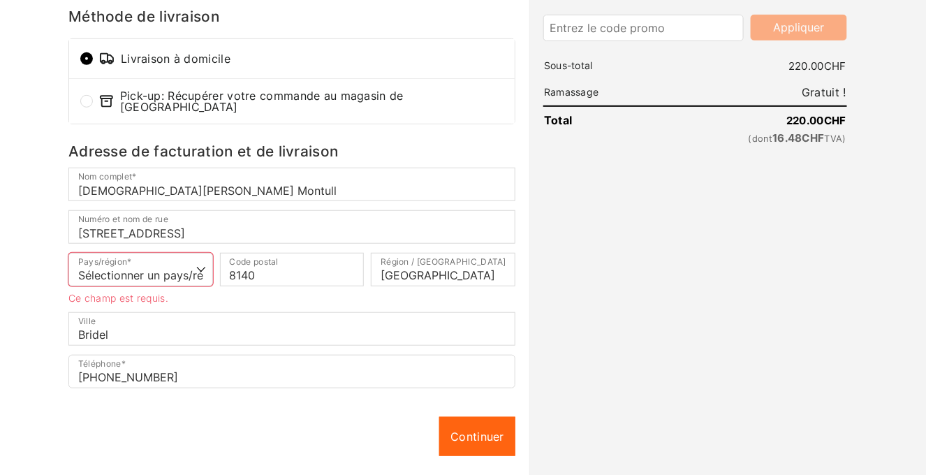
scroll to position [210, 0]
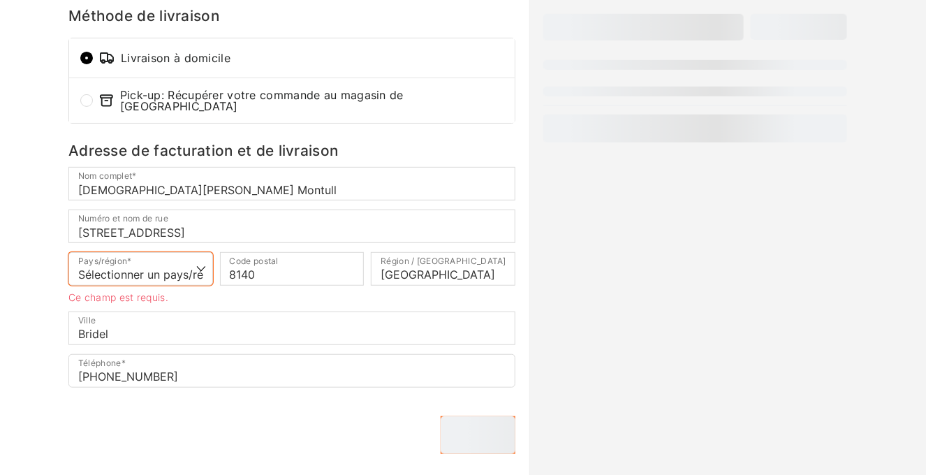
click at [198, 263] on select "Sélectionner un pays/région… Allemagne Autriche France Italie Suisse *" at bounding box center [140, 269] width 145 height 34
select select "DE"
click at [68, 252] on select "Sélectionner un pays/région… Allemagne Autriche France Italie Suisse *" at bounding box center [140, 269] width 145 height 34
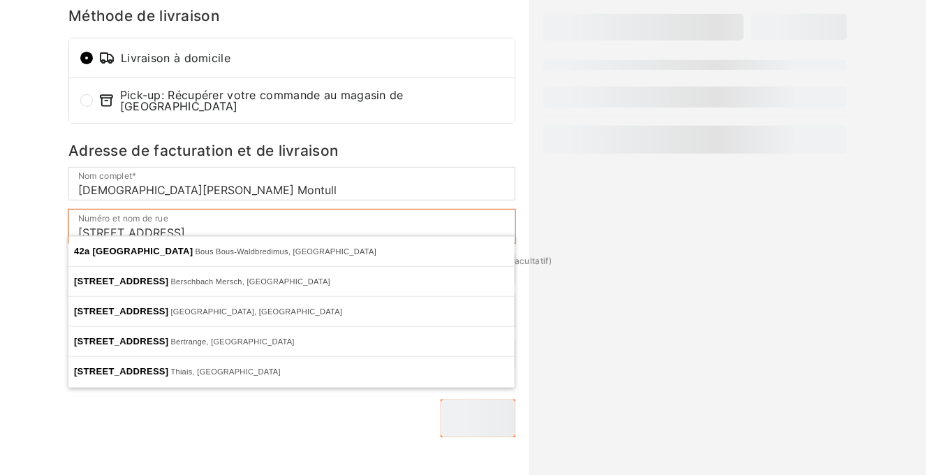
drag, startPoint x: 228, startPoint y: 221, endPoint x: 44, endPoint y: 219, distance: 183.7
click at [44, 219] on body "Gérer le consentement Pour offrir les meilleures expériences, nous utilisons de…" at bounding box center [463, 27] width 926 height 475
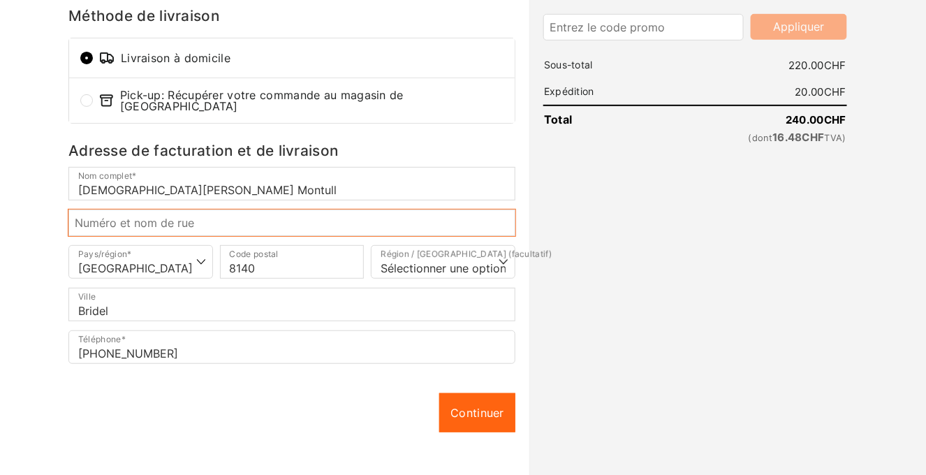
paste input "TV LOGISTIK Monsieur Jesus Pirla Montull 65733736 8, Hanns-Martin-Schleyer-Stra…"
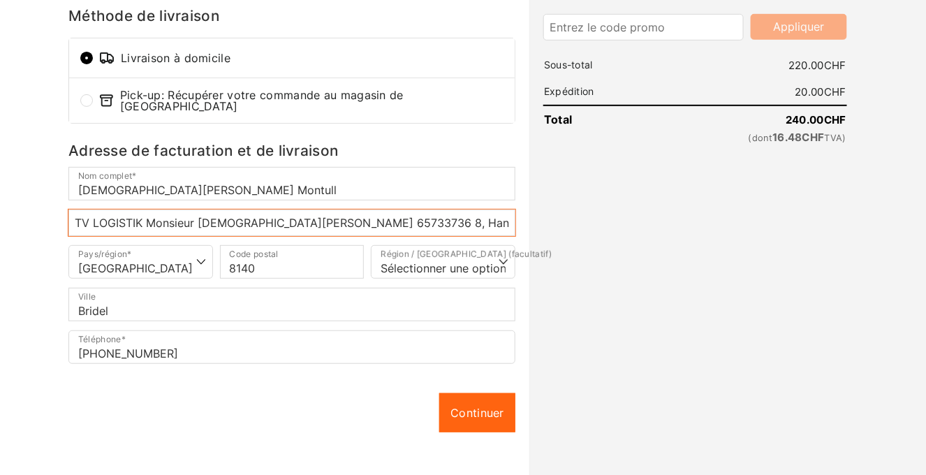
scroll to position [0, 89]
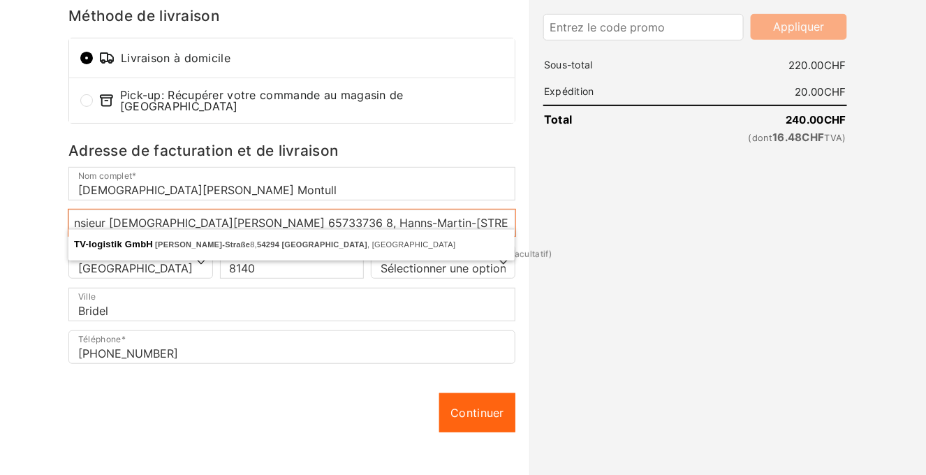
type input "TV LOGISTIK Monsieur Jesus Pirla Montull 65733736 8, Hanns-Martin-Schleyer-Stra…"
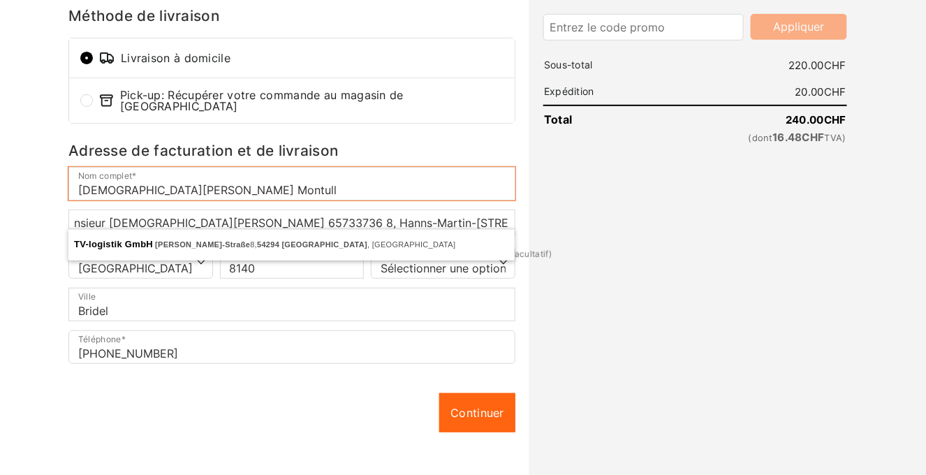
scroll to position [0, 0]
click at [80, 182] on input "Jesus Pirla Montull" at bounding box center [291, 184] width 447 height 34
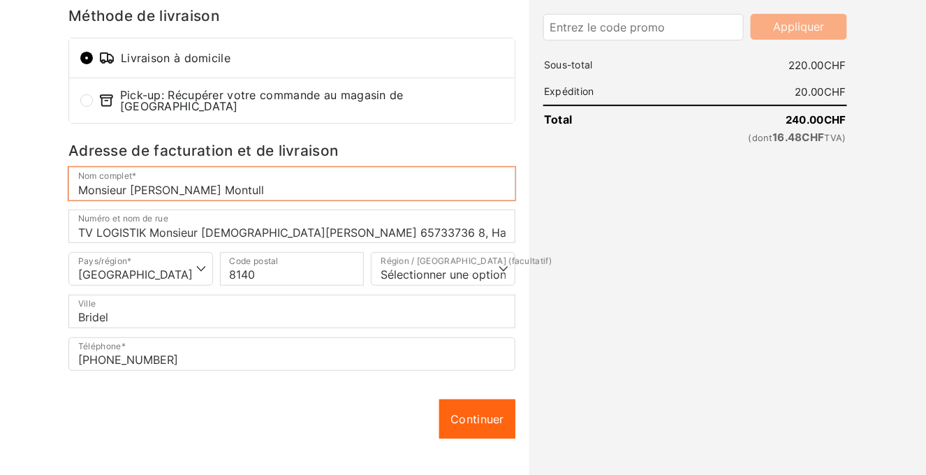
type input "Monsieur Jesus Pirla Montull"
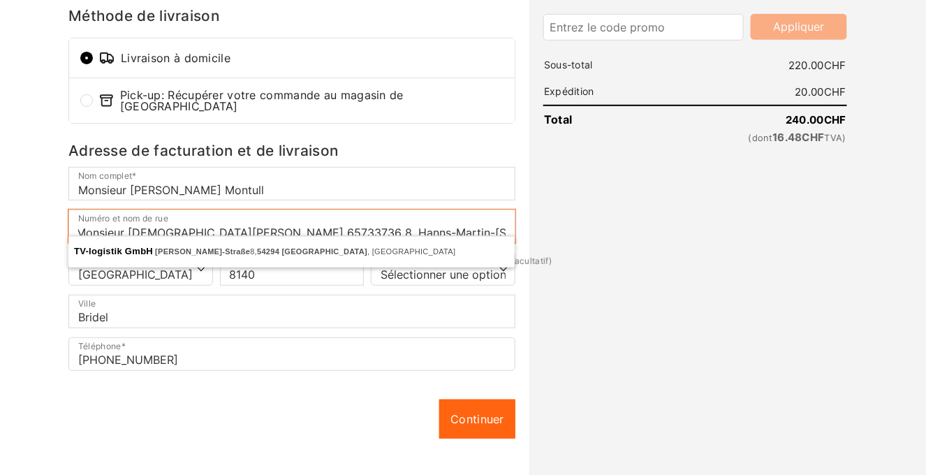
scroll to position [0, 95]
drag, startPoint x: 79, startPoint y: 224, endPoint x: 529, endPoint y: 220, distance: 450.6
click at [529, 220] on form "Information Livraison Paiement Information Vous avez déjà un compte chez nous ?…" at bounding box center [463, 200] width 796 height 661
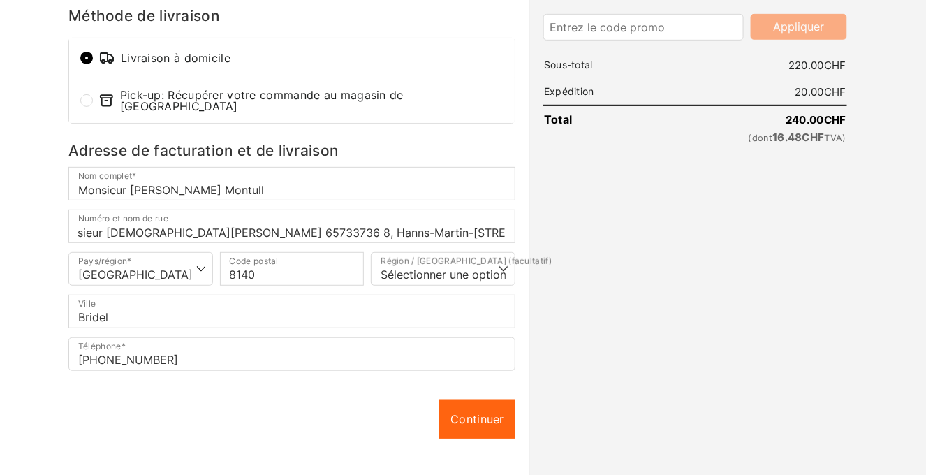
click at [306, 279] on div "Pays/région * Sélectionner un pays/région… Allemagne Autriche France Italie Sui…" at bounding box center [292, 273] width 454 height 43
drag, startPoint x: 254, startPoint y: 261, endPoint x: 218, endPoint y: 261, distance: 35.6
click at [218, 261] on p "Code postal * 8140" at bounding box center [293, 269] width 152 height 34
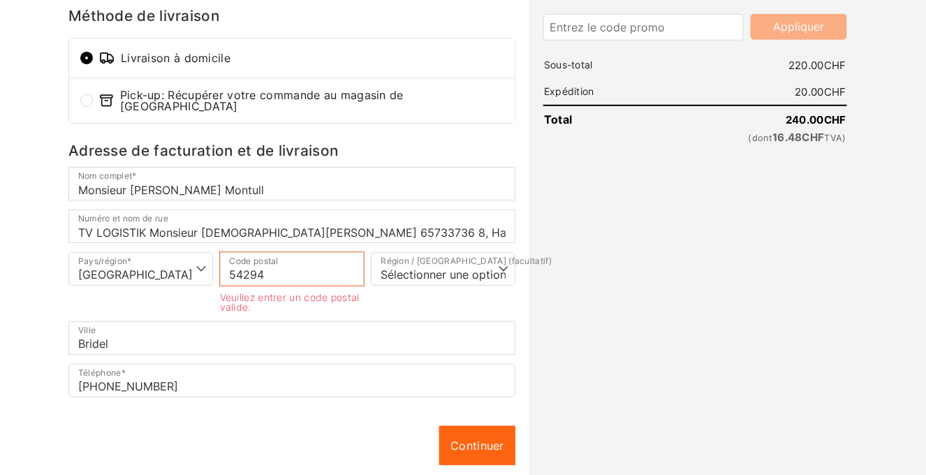
type input "54294"
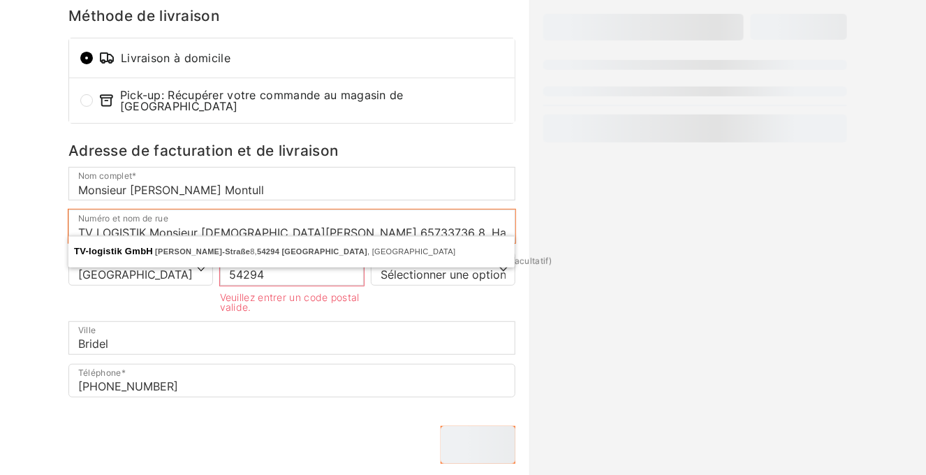
scroll to position [0, 95]
drag, startPoint x: 451, startPoint y: 219, endPoint x: 523, endPoint y: 219, distance: 72.0
click at [523, 219] on div "Information Livraison Paiement Information Vous avez déjà un compte chez nous ?…" at bounding box center [297, 213] width 465 height 686
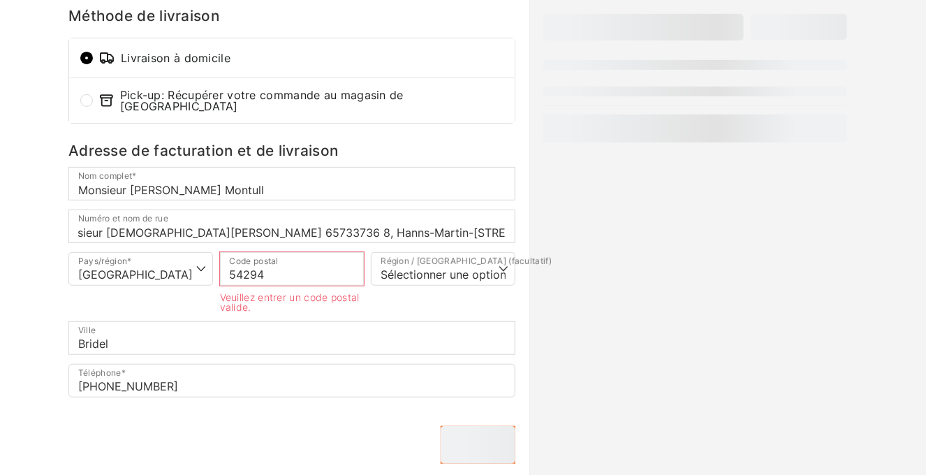
click at [425, 301] on p "Région / Département (facultatif) Sélectionner une option… Bade-Wurtemberg Bavi…" at bounding box center [443, 282] width 152 height 60
click at [377, 260] on select "Sélectionner une option… Bade-Wurtemberg Bavière Berlin Brandebourg Brême Hambo…" at bounding box center [443, 269] width 145 height 34
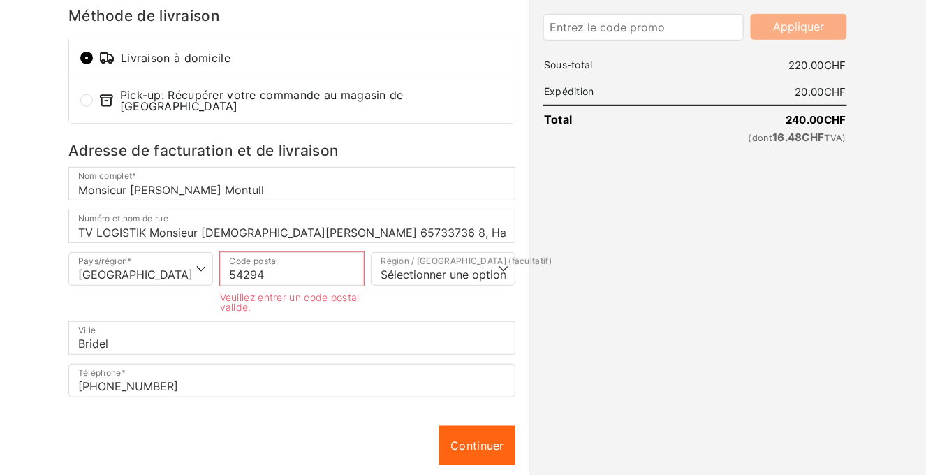
drag, startPoint x: 497, startPoint y: 302, endPoint x: 465, endPoint y: 302, distance: 32.1
click at [497, 302] on p "Région / Département (facultatif) Sélectionner une option… Bade-Wurtemberg Bavi…" at bounding box center [443, 282] width 152 height 60
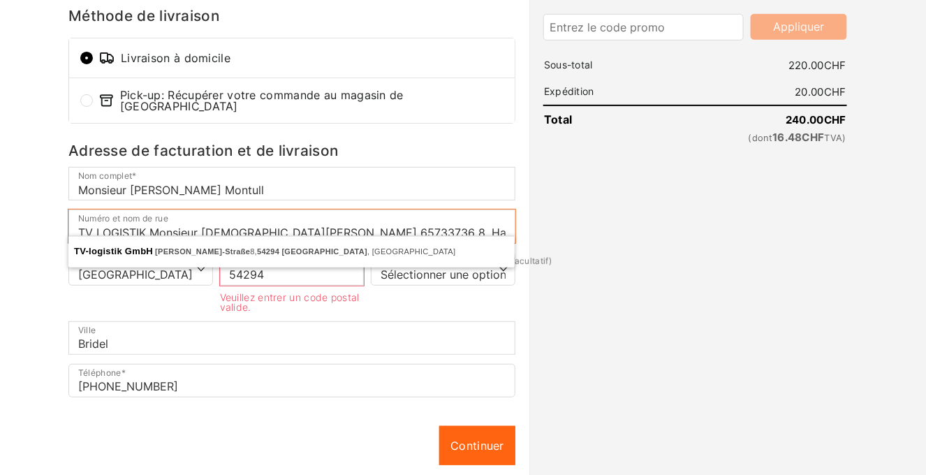
scroll to position [0, 95]
drag, startPoint x: 275, startPoint y: 224, endPoint x: 609, endPoint y: 214, distance: 334.1
click at [609, 214] on form "Information Livraison Paiement Information Vous avez déjà un compte chez nous ?…" at bounding box center [463, 213] width 796 height 687
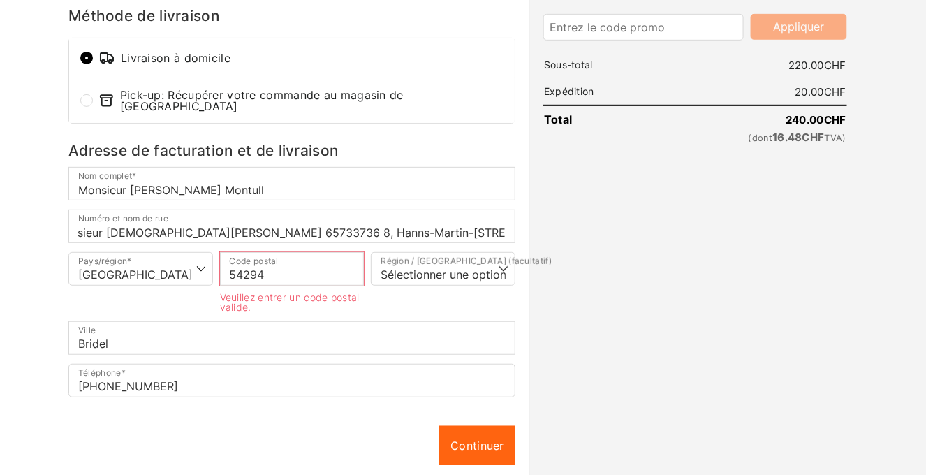
scroll to position [0, 0]
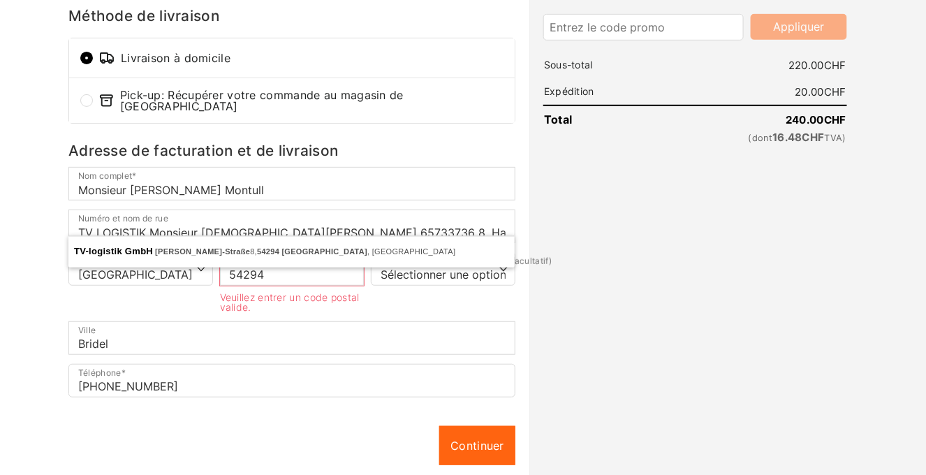
click at [476, 295] on p "Région / Département (facultatif) Sélectionner une option… Bade-Wurtemberg Bavi…" at bounding box center [443, 282] width 152 height 60
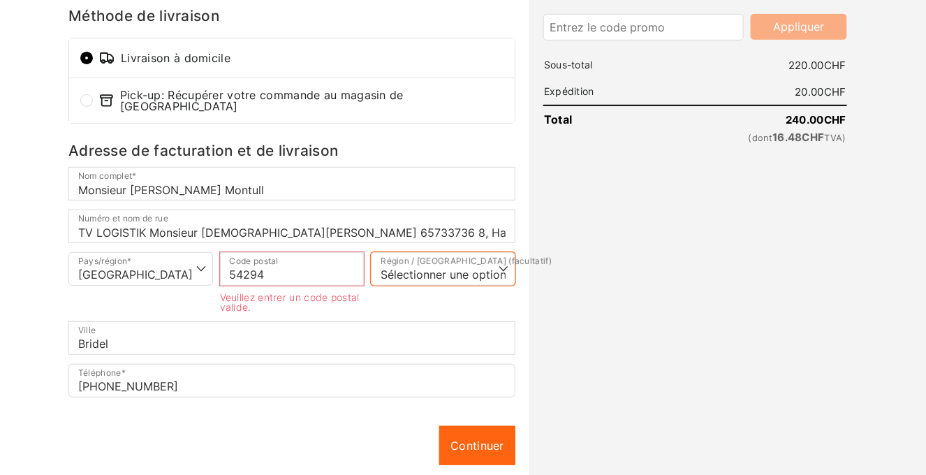
click at [502, 264] on select "Sélectionner une option… Bade-Wurtemberg Bavière Berlin Brandebourg Brême Hambo…" at bounding box center [443, 269] width 145 height 34
click at [502, 265] on select "Sélectionner une option… Bade-Wurtemberg Bavière Berlin Brandebourg Brême Hambo…" at bounding box center [443, 269] width 145 height 34
select select "DE-RP"
click at [371, 252] on select "Sélectionner une option… Bade-Wurtemberg Bavière Berlin Brandebourg Brême Hambo…" at bounding box center [443, 269] width 145 height 34
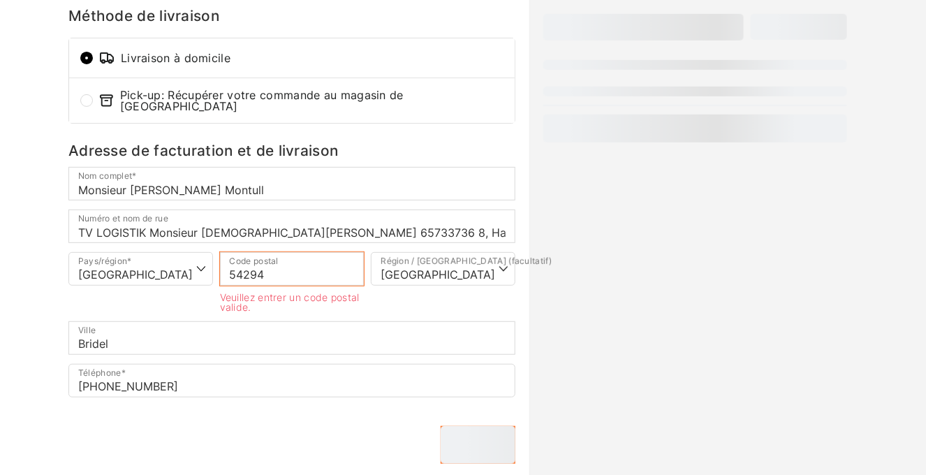
click at [310, 265] on input "54294" at bounding box center [292, 269] width 145 height 34
click at [425, 298] on p "Région / Département (facultatif) Sélectionner une option… Bade-Wurtemberg Bavi…" at bounding box center [443, 282] width 152 height 60
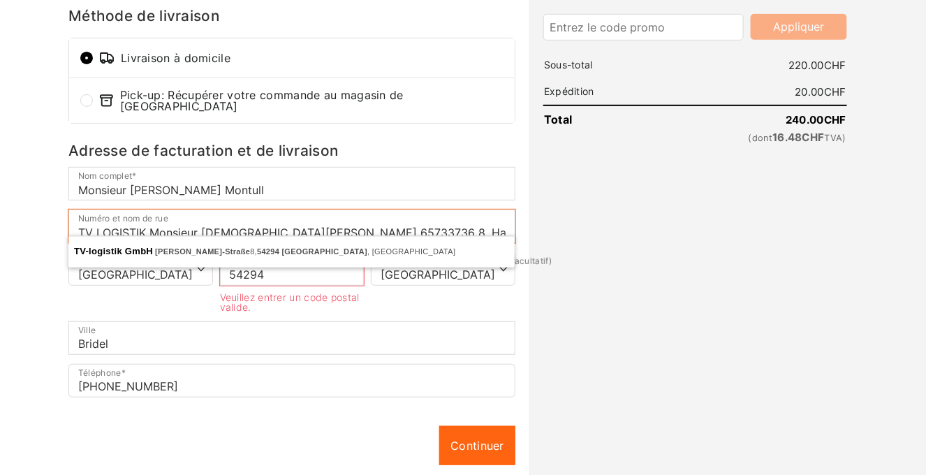
scroll to position [0, 95]
drag, startPoint x: 269, startPoint y: 227, endPoint x: 549, endPoint y: 220, distance: 280.2
click at [549, 220] on form "Information Livraison Paiement Information Vous avez déjà un compte chez nous ?…" at bounding box center [463, 213] width 796 height 687
click at [307, 275] on input "54294" at bounding box center [292, 269] width 145 height 34
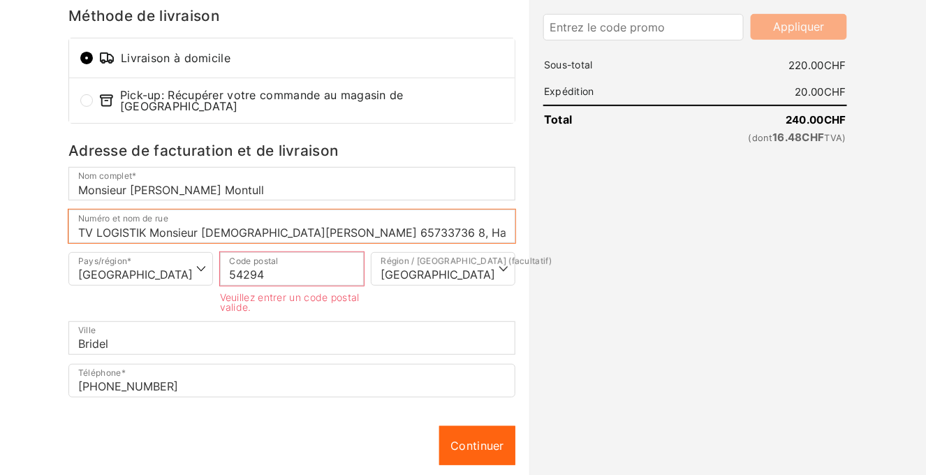
click at [350, 233] on input "TV LOGISTIK Monsieur Jesus Pirla Montull 65733736 8, Hanns-Martin-Schleyer-Stra…" at bounding box center [291, 227] width 447 height 34
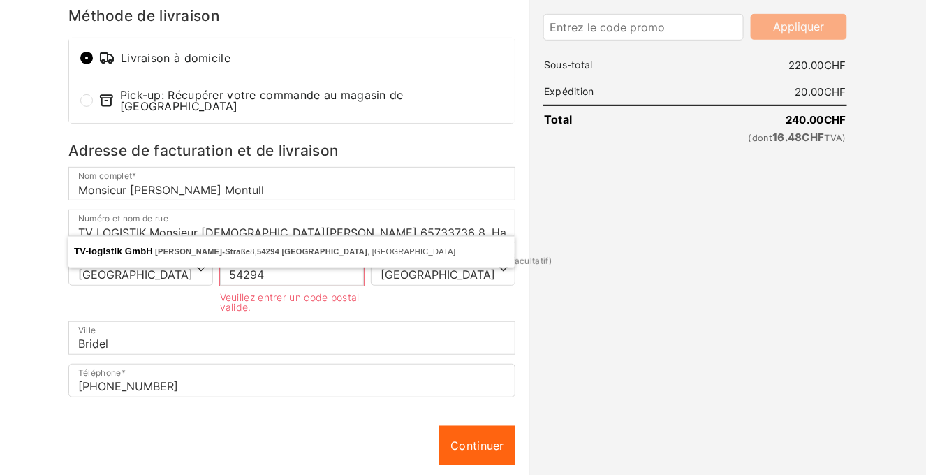
click at [304, 265] on body "Gérer le consentement Pour offrir les meilleures expériences, nous utilisons de…" at bounding box center [463, 27] width 926 height 475
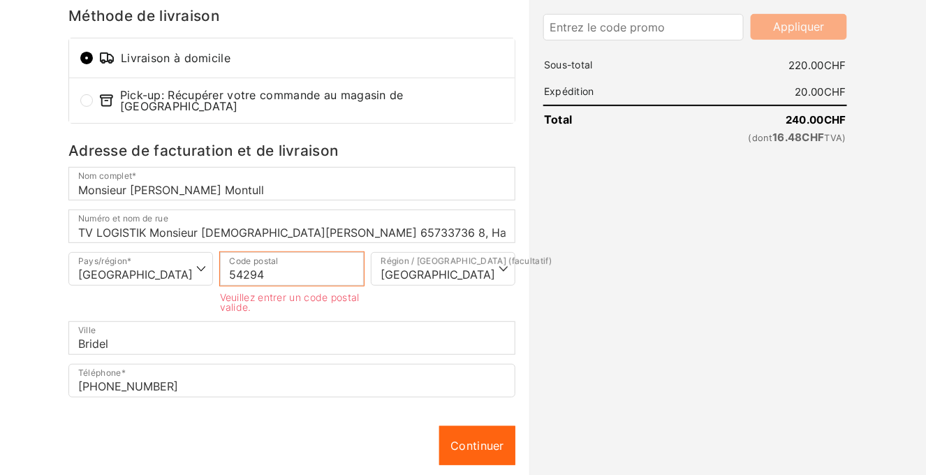
click at [277, 269] on input "54294" at bounding box center [292, 269] width 145 height 34
type input "54294"
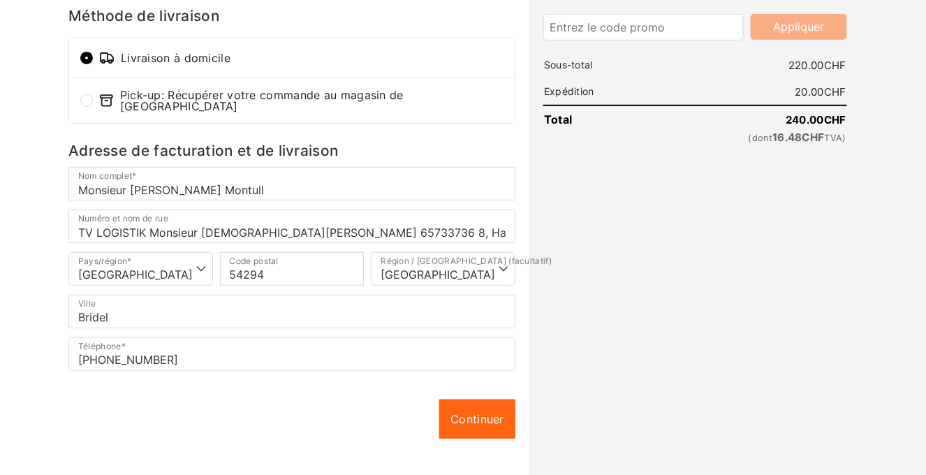
click at [569, 297] on div "Afficher le récapitulatif de la commande Masquer le récapitulatif de la command…" at bounding box center [695, 200] width 332 height 661
click at [365, 400] on div "Continuer Continuer" at bounding box center [291, 419] width 447 height 39
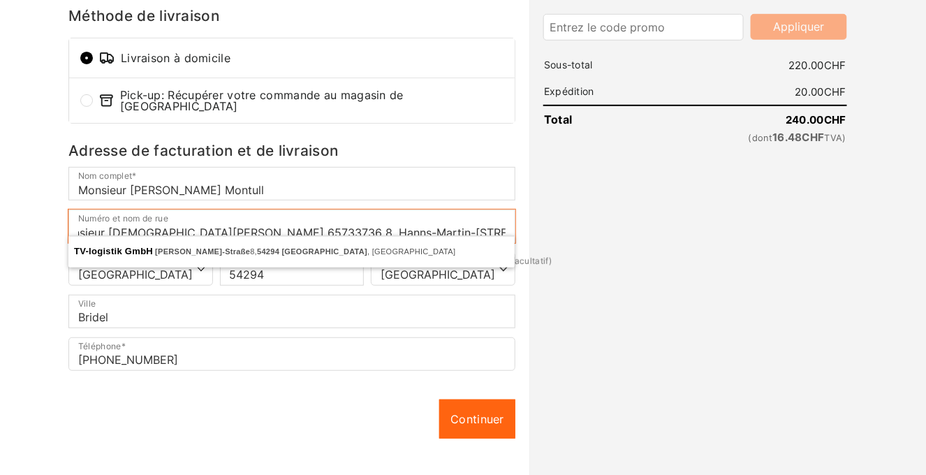
scroll to position [0, 95]
drag, startPoint x: 372, startPoint y: 221, endPoint x: 510, endPoint y: 217, distance: 137.7
click at [510, 217] on input "TV LOGISTIK Monsieur Jesus Pirla Montull 65733736 8, Hanns-Martin-Schleyer-Stra…" at bounding box center [291, 227] width 447 height 34
click at [434, 228] on input "TV LOGISTIK Monsieur Jesus Pirla Montull 65733736 8, Hanns-Martin-Schleyer-Stra…" at bounding box center [291, 227] width 447 height 34
drag, startPoint x: 443, startPoint y: 222, endPoint x: 518, endPoint y: 222, distance: 75.4
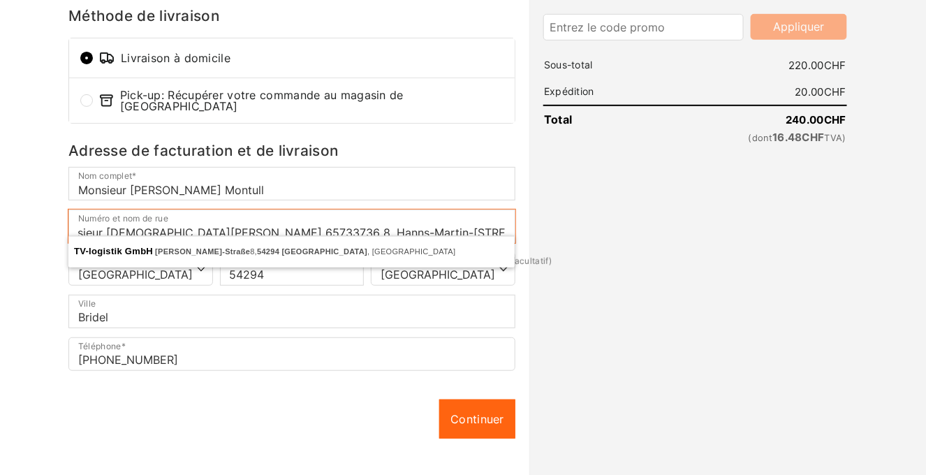
click at [518, 222] on p "Numéro et nom de rue * TV LOGISTIK Monsieur Jesus Pirla Montull 65733736 8, Han…" at bounding box center [292, 227] width 454 height 34
type input "TV LOGISTIK Monsieur Jesus Pirla Montull 65733736 8, Hanns-Martin-Schleyer-Stra…"
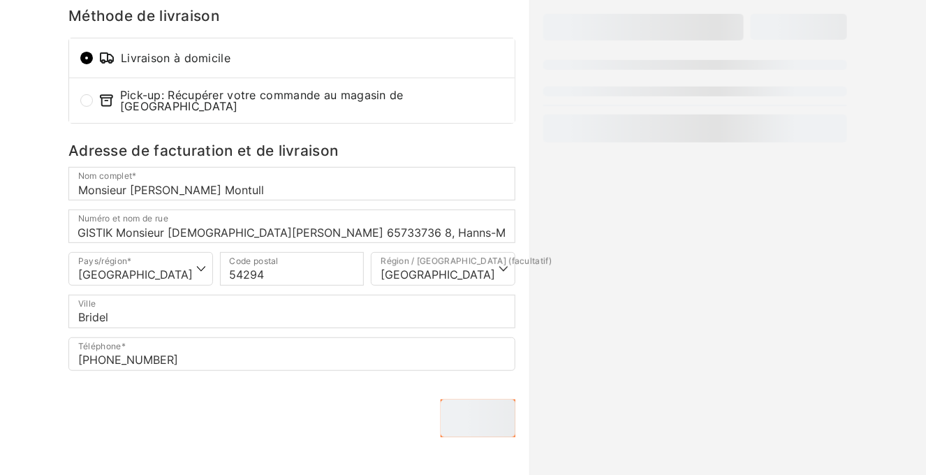
click at [338, 403] on div "Continuer Continuer" at bounding box center [291, 419] width 447 height 38
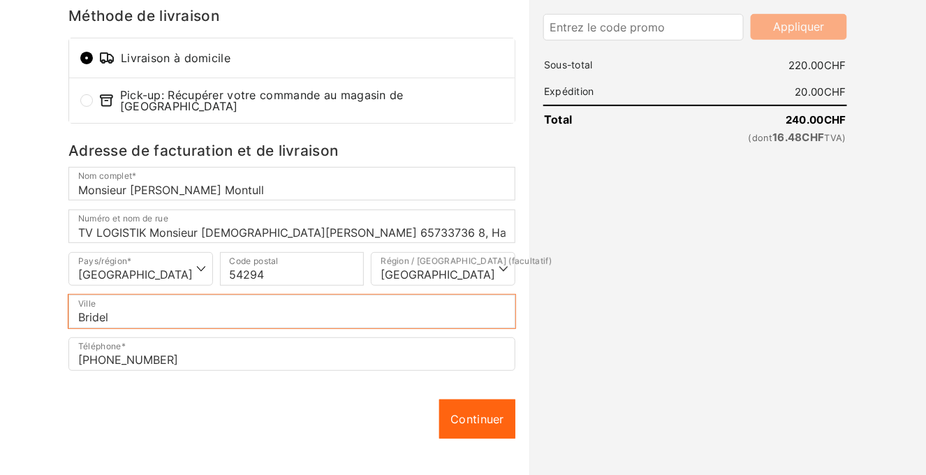
drag, startPoint x: 153, startPoint y: 302, endPoint x: 73, endPoint y: 306, distance: 80.4
click at [71, 304] on input "Bridel" at bounding box center [291, 312] width 447 height 34
type input "Trier"
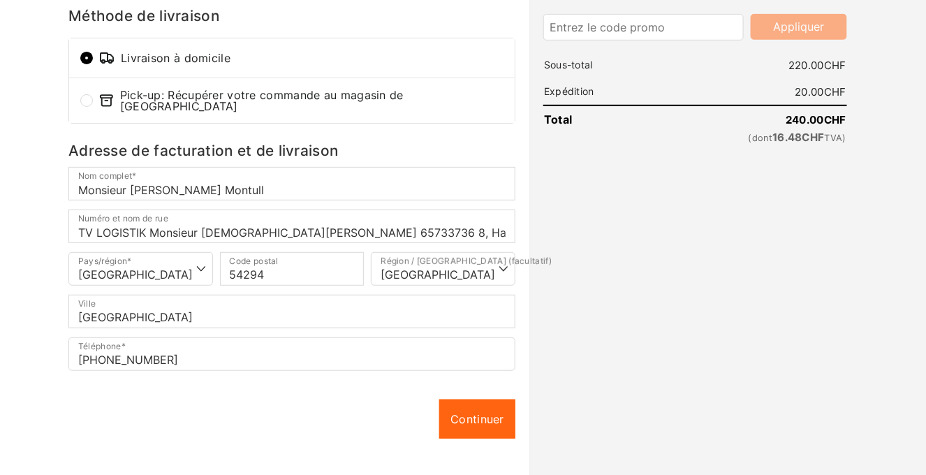
click at [244, 414] on div "Continuer Continuer" at bounding box center [291, 419] width 447 height 39
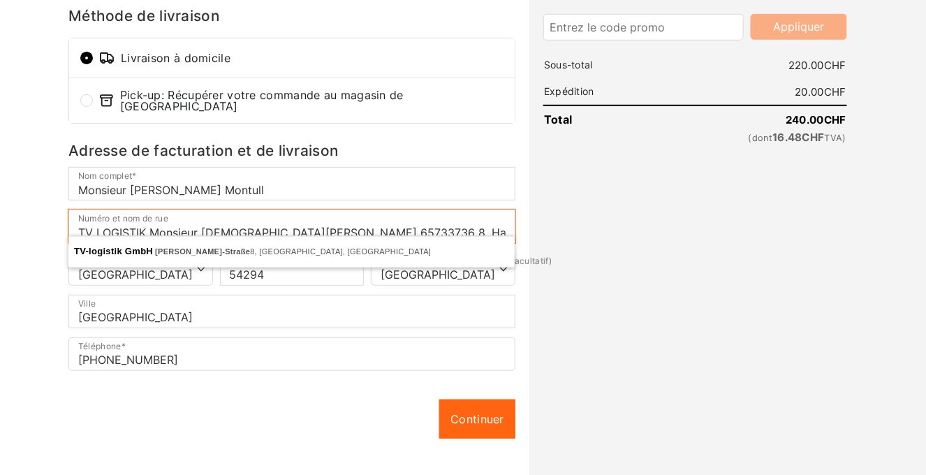
click at [154, 223] on input "TV LOGISTIK Monsieur Jesus Pirla Montull 65733736 8, Hanns-Martin-Schleyer-Stra…" at bounding box center [291, 227] width 447 height 34
click at [207, 420] on div "Continuer Continuer" at bounding box center [291, 419] width 447 height 39
drag, startPoint x: 80, startPoint y: 224, endPoint x: 539, endPoint y: 221, distance: 459.6
click at [539, 221] on form "Information Livraison Paiement Information Vous avez déjà un compte chez nous ?…" at bounding box center [463, 200] width 796 height 661
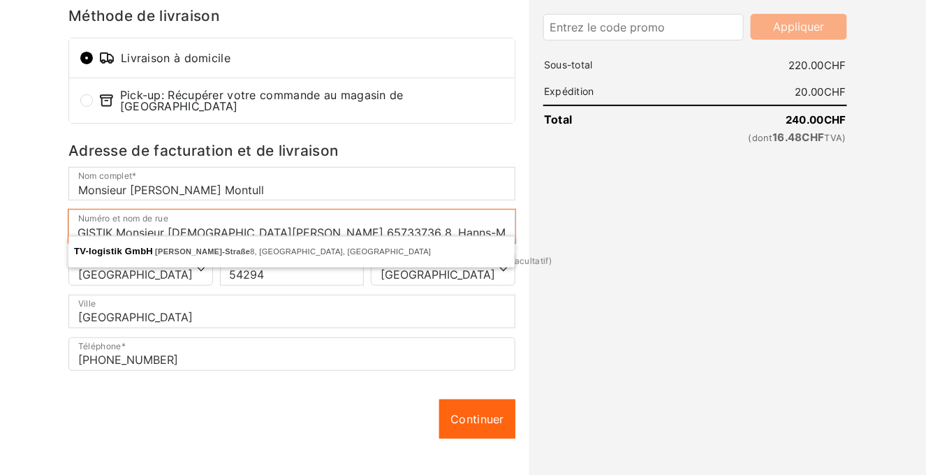
click at [505, 223] on input "TV LOGISTIK Monsieur Jesus Pirla Montull 65733736 8, Hanns-Martin-Schleyer-Stra…" at bounding box center [291, 227] width 447 height 34
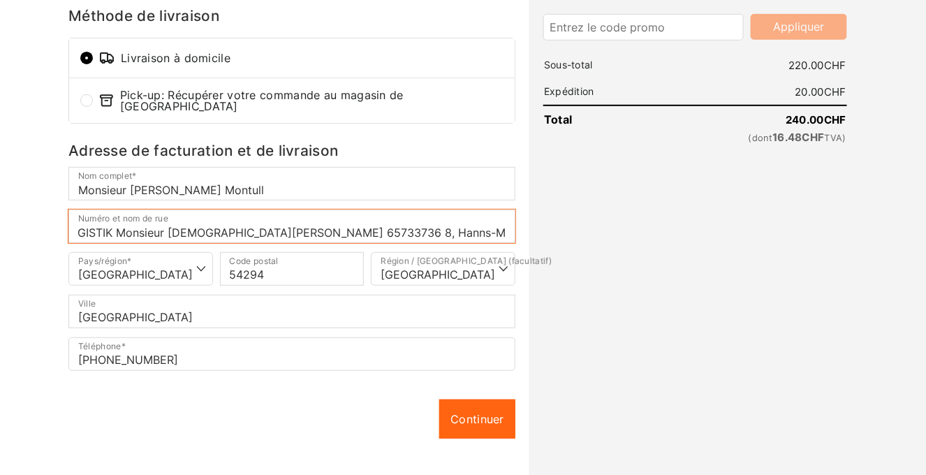
scroll to position [0, 0]
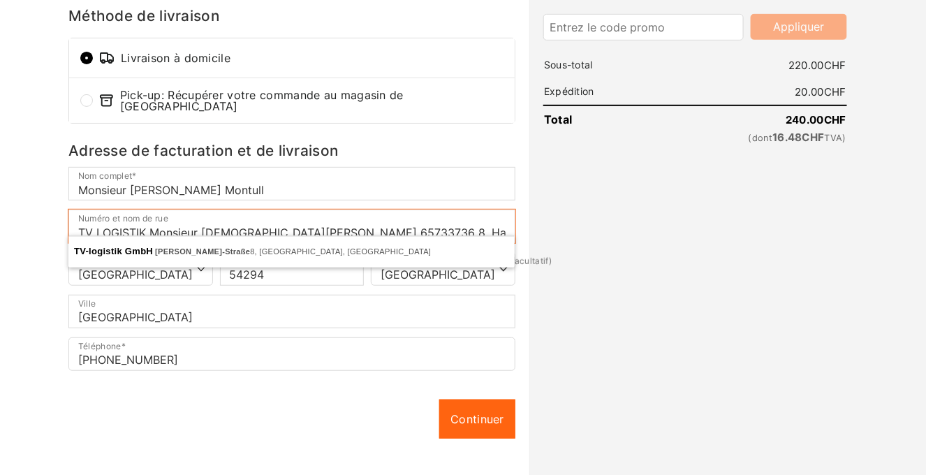
click at [496, 223] on input "TV LOGISTIK Monsieur Jesus Pirla Montull 65733736 8, Hanns-Martin-Schleyer-Stra…" at bounding box center [291, 227] width 447 height 34
drag, startPoint x: 483, startPoint y: 226, endPoint x: 527, endPoint y: 223, distance: 44.8
click at [529, 223] on div "Information Livraison Paiement Information Vous avez déjà un compte chez nous ?…" at bounding box center [297, 200] width 465 height 661
click at [503, 221] on input "TV LOGISTIK Monsieur Jesus Pirla Montull 65733736 8, Hanns-Martin-Schleyer-Stra…" at bounding box center [291, 227] width 447 height 34
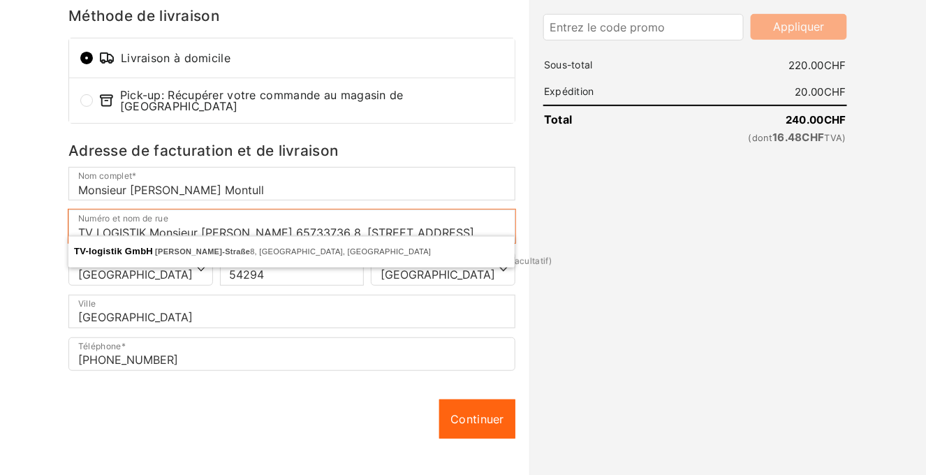
scroll to position [0, 41]
type input "TV LOGISTIK Monsieur [PERSON_NAME] 65733736 8, [STREET_ADDRESS]"
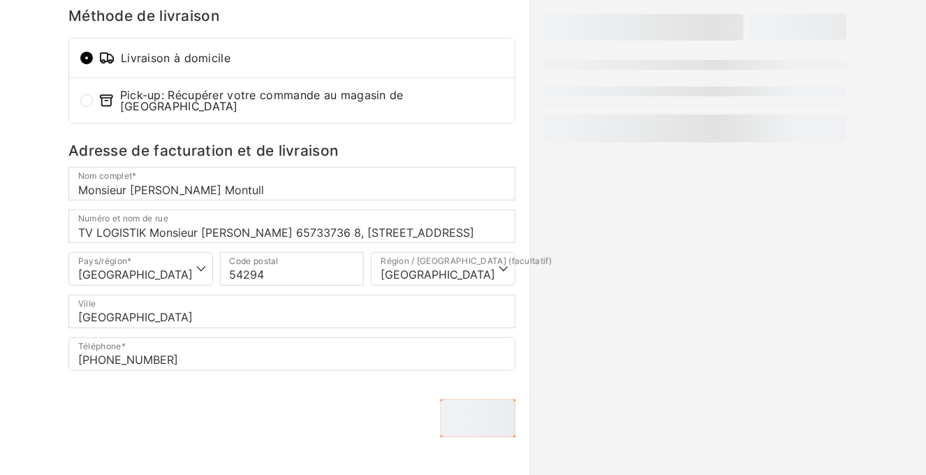
click at [355, 439] on div "Information Vous avez déjà un compte chez nous ? S’identifier. Adresse e-mail *…" at bounding box center [291, 188] width 447 height 587
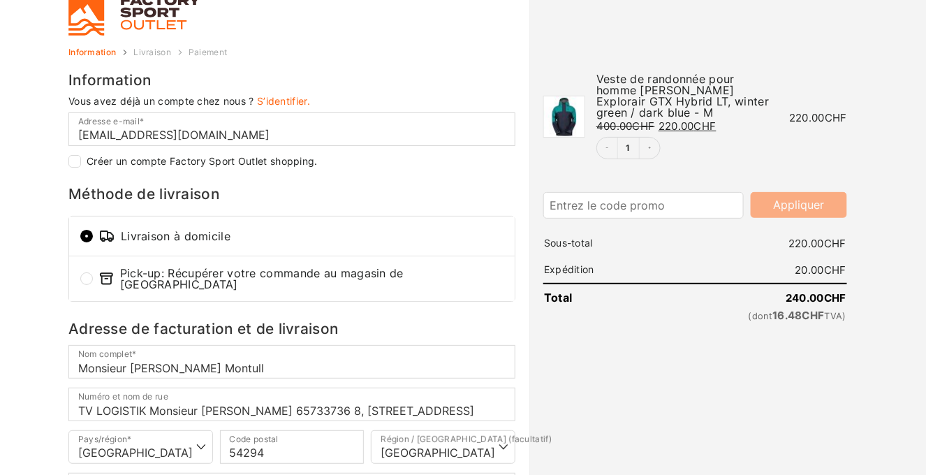
scroll to position [0, 0]
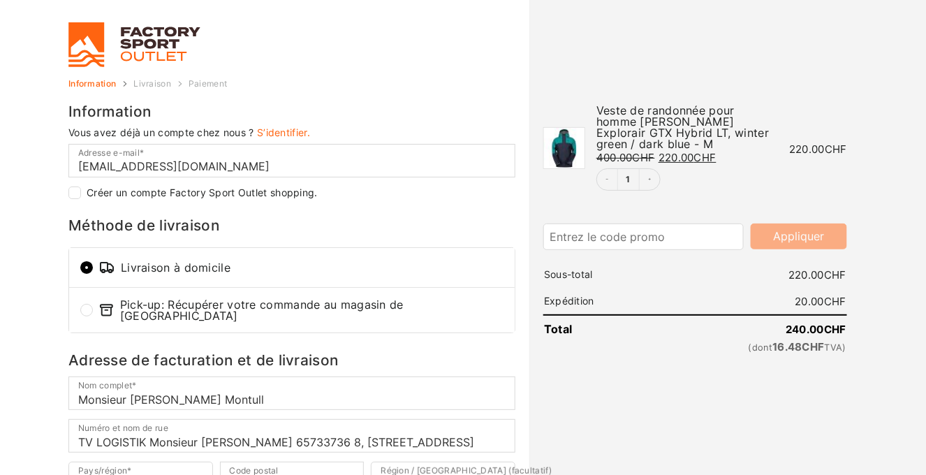
click at [6, 216] on body "Gérer le consentement Pour offrir les meilleures expériences, nous utilisons de…" at bounding box center [463, 237] width 926 height 475
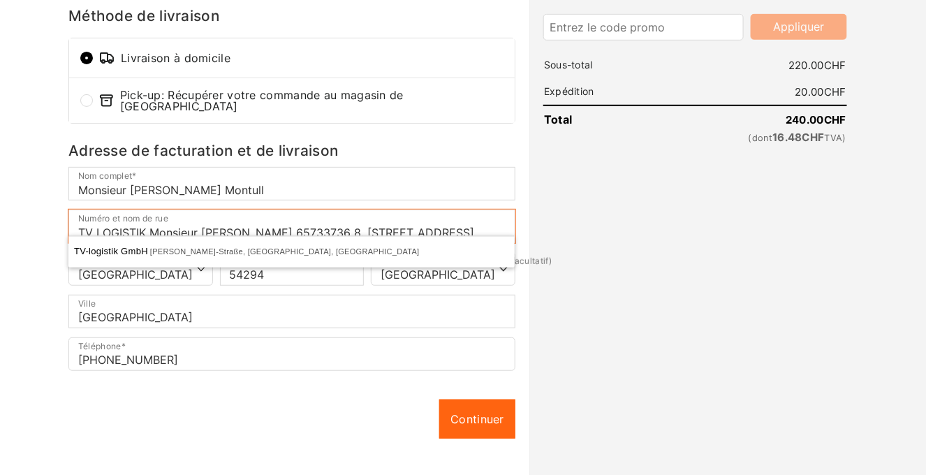
scroll to position [0, 43]
drag, startPoint x: 193, startPoint y: 226, endPoint x: 539, endPoint y: 225, distance: 345.1
click at [539, 225] on form "Information Livraison Paiement Information Vous avez déjà un compte chez nous ?…" at bounding box center [463, 200] width 796 height 661
click at [289, 449] on div "Information Vous avez déjà un compte chez nous ? S’identifier. Adresse e-mail *…" at bounding box center [291, 189] width 447 height 588
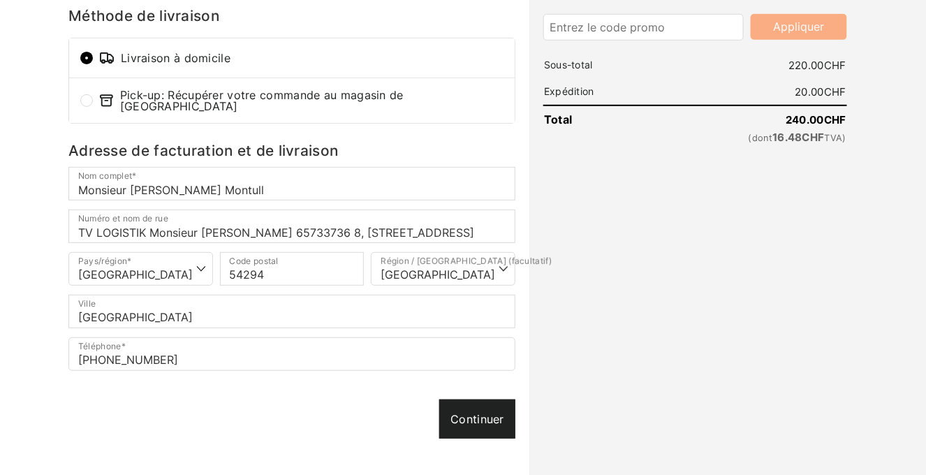
click at [478, 404] on link "Continuer" at bounding box center [477, 419] width 76 height 39
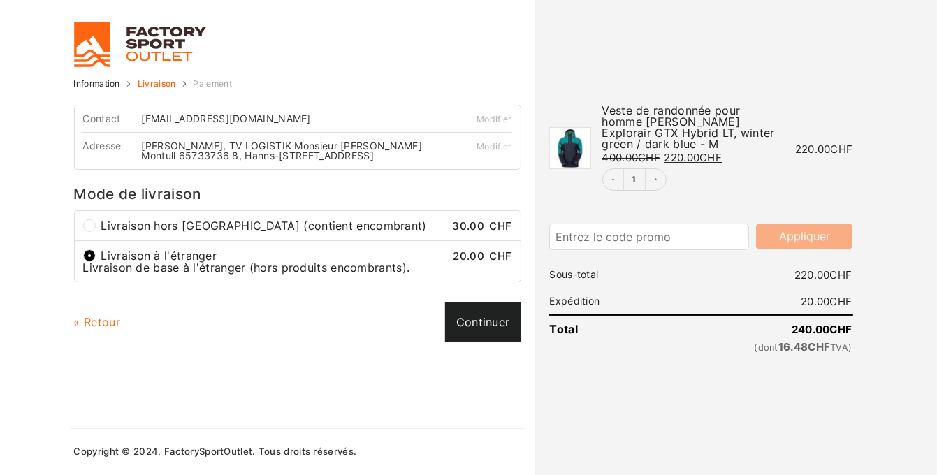
click at [488, 324] on link "Continuer" at bounding box center [483, 321] width 76 height 39
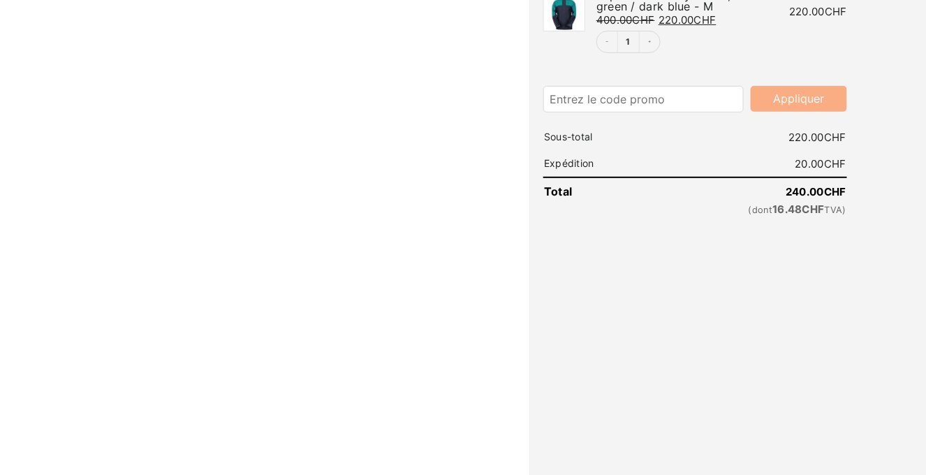
scroll to position [139, 0]
click at [84, 255] on input "Carte de crédit (Visa ou MasterCard)" at bounding box center [86, 248] width 13 height 13
radio input "true"
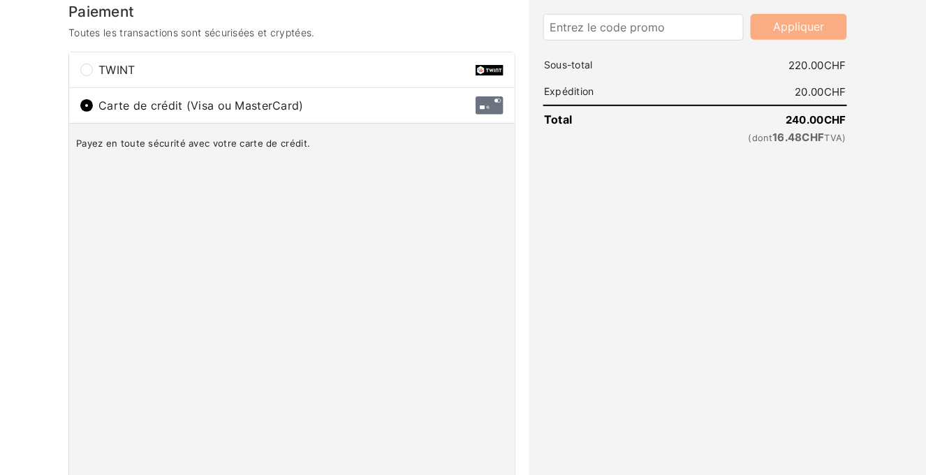
scroll to position [279, 0]
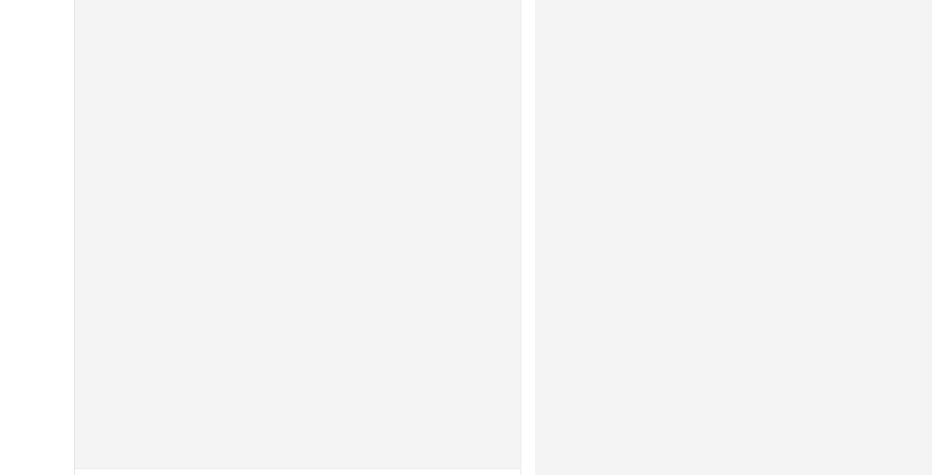
scroll to position [698, 0]
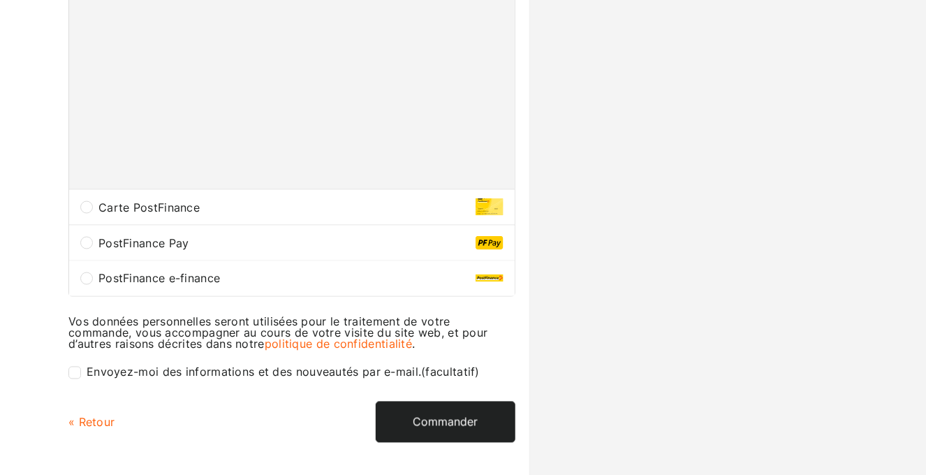
click at [463, 437] on button "Commander" at bounding box center [446, 422] width 140 height 41
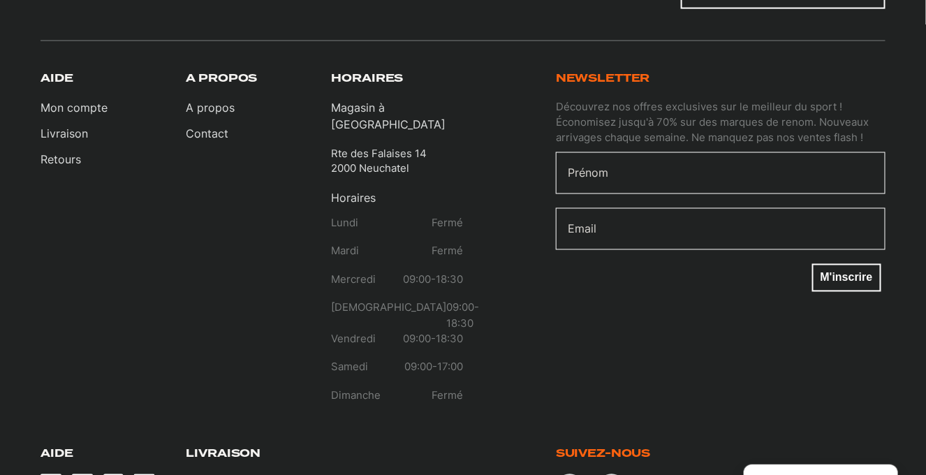
scroll to position [685, 0]
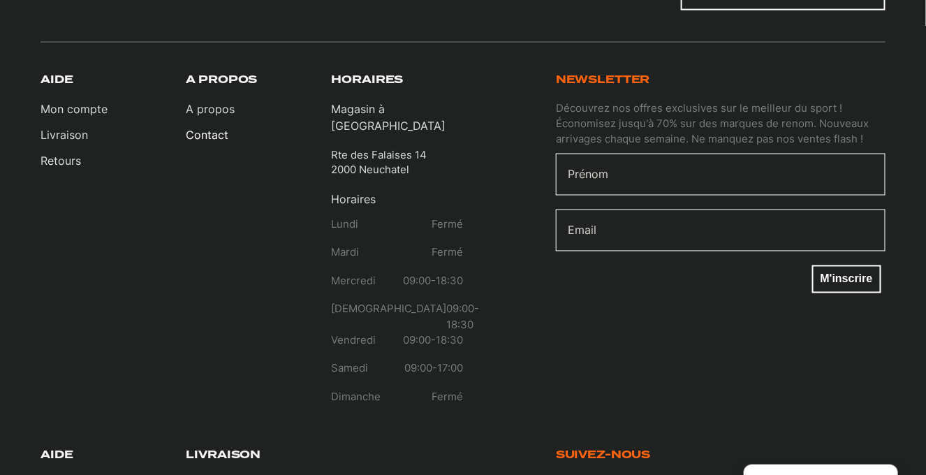
click at [212, 126] on link "Contact" at bounding box center [210, 134] width 49 height 17
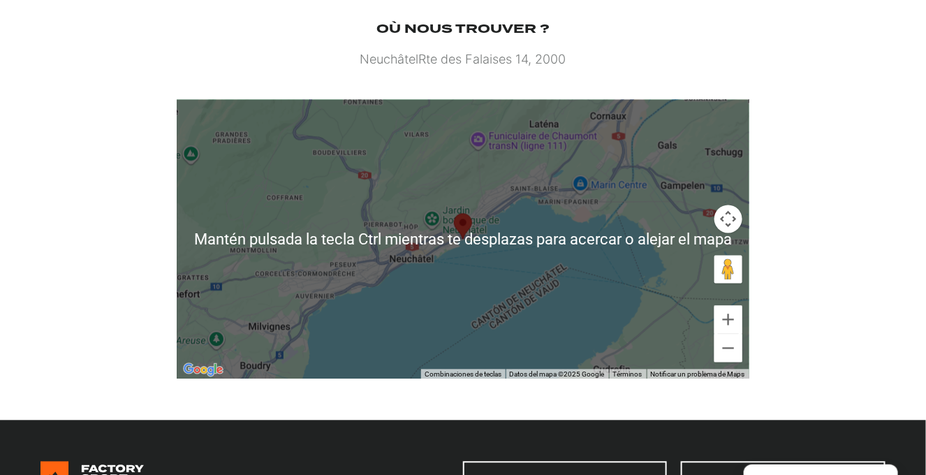
scroll to position [768, 0]
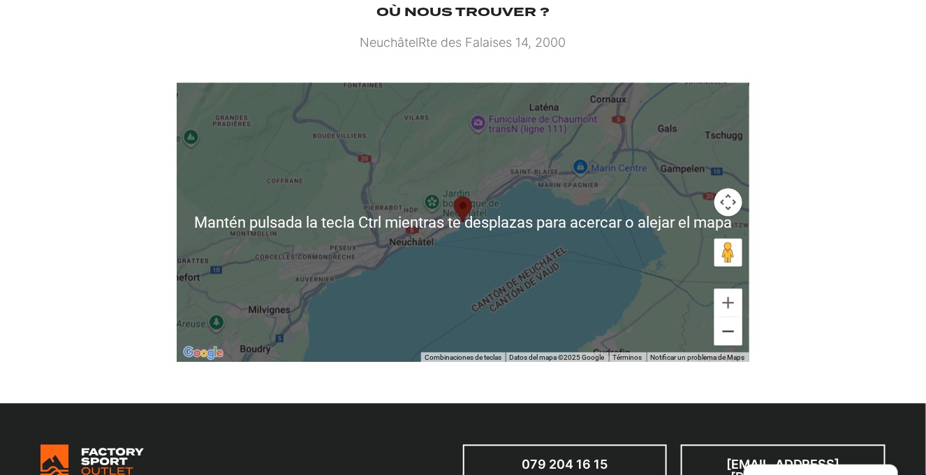
click at [729, 336] on button "Reducir" at bounding box center [729, 332] width 28 height 28
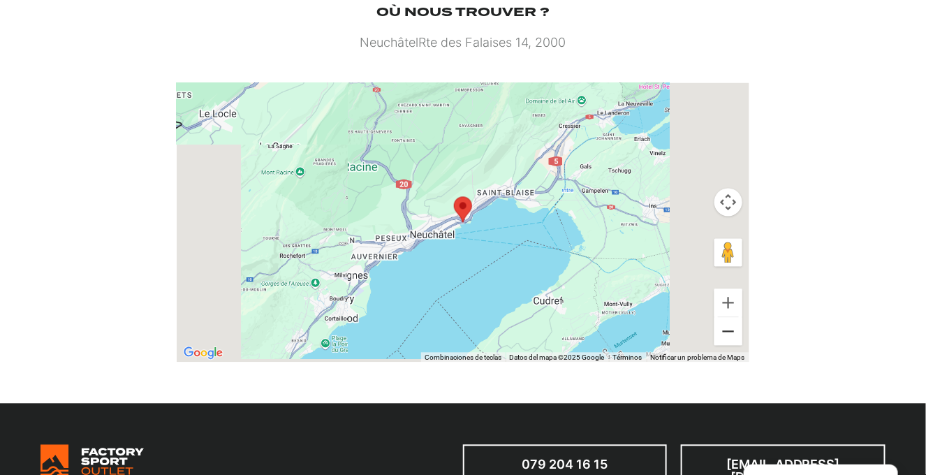
click at [729, 336] on button "Reducir" at bounding box center [729, 332] width 28 height 28
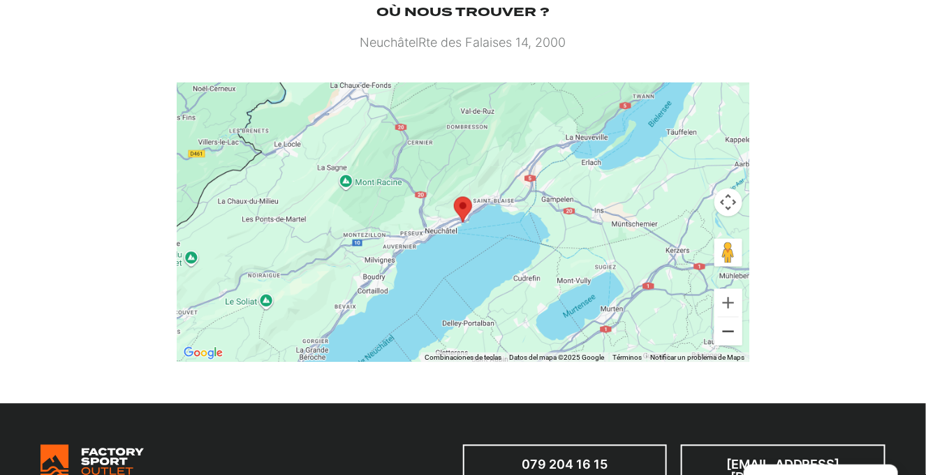
click at [729, 336] on button "Reducir" at bounding box center [729, 332] width 28 height 28
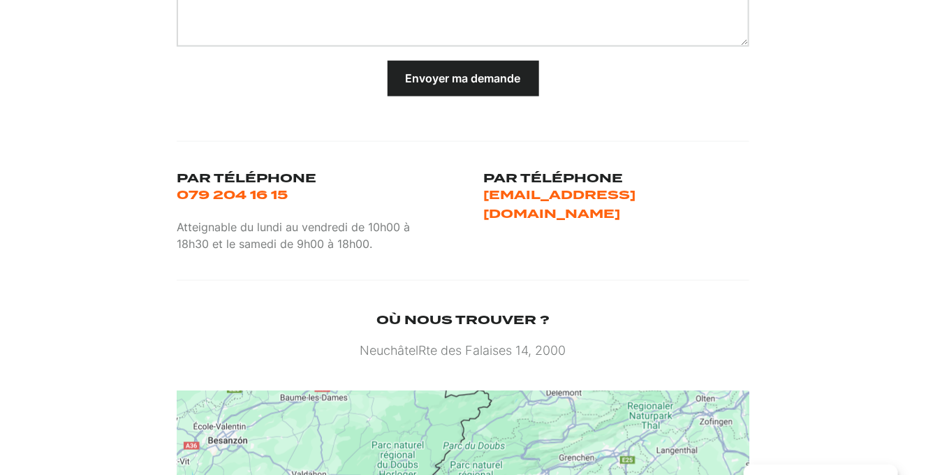
scroll to position [462, 0]
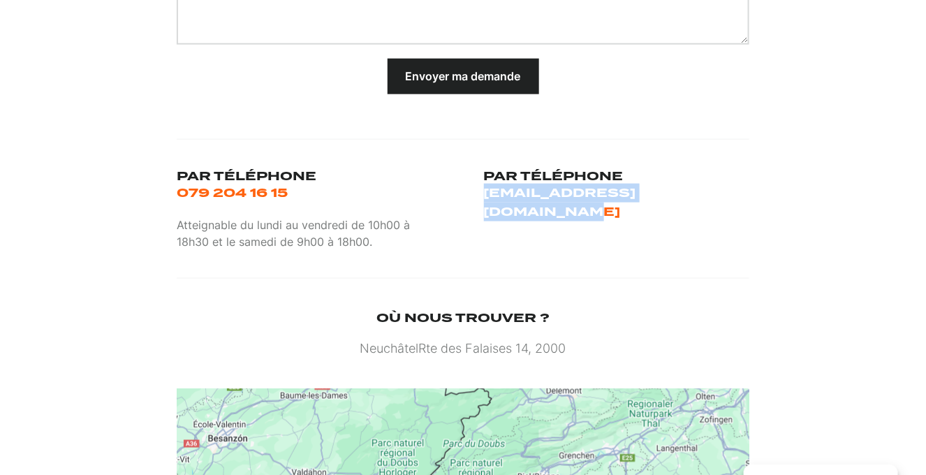
drag, startPoint x: 770, startPoint y: 193, endPoint x: 483, endPoint y: 191, distance: 287.1
click at [483, 191] on section "Home Contact Contacter Factory Sport Outlet Formulaire de contact Prénom Nom Nu…" at bounding box center [463, 171] width 926 height 1076
copy link "info@factorysportoutlet.ch"
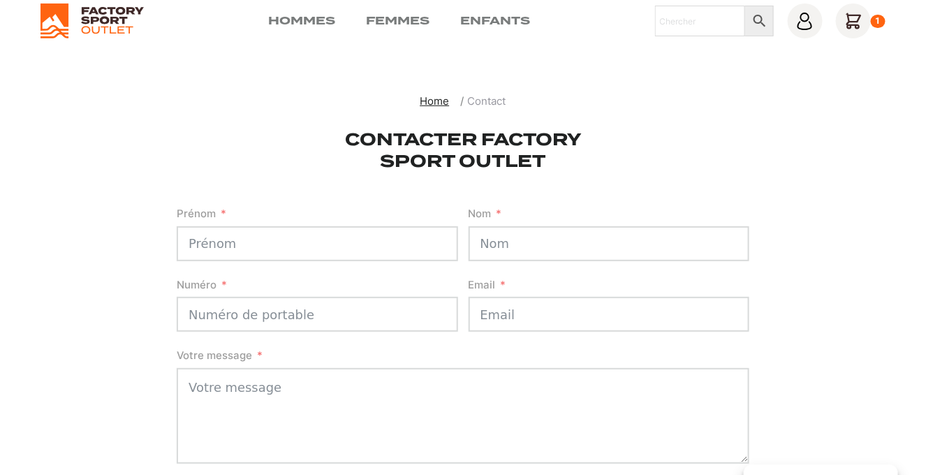
scroll to position [0, 0]
